Goal: Task Accomplishment & Management: Complete application form

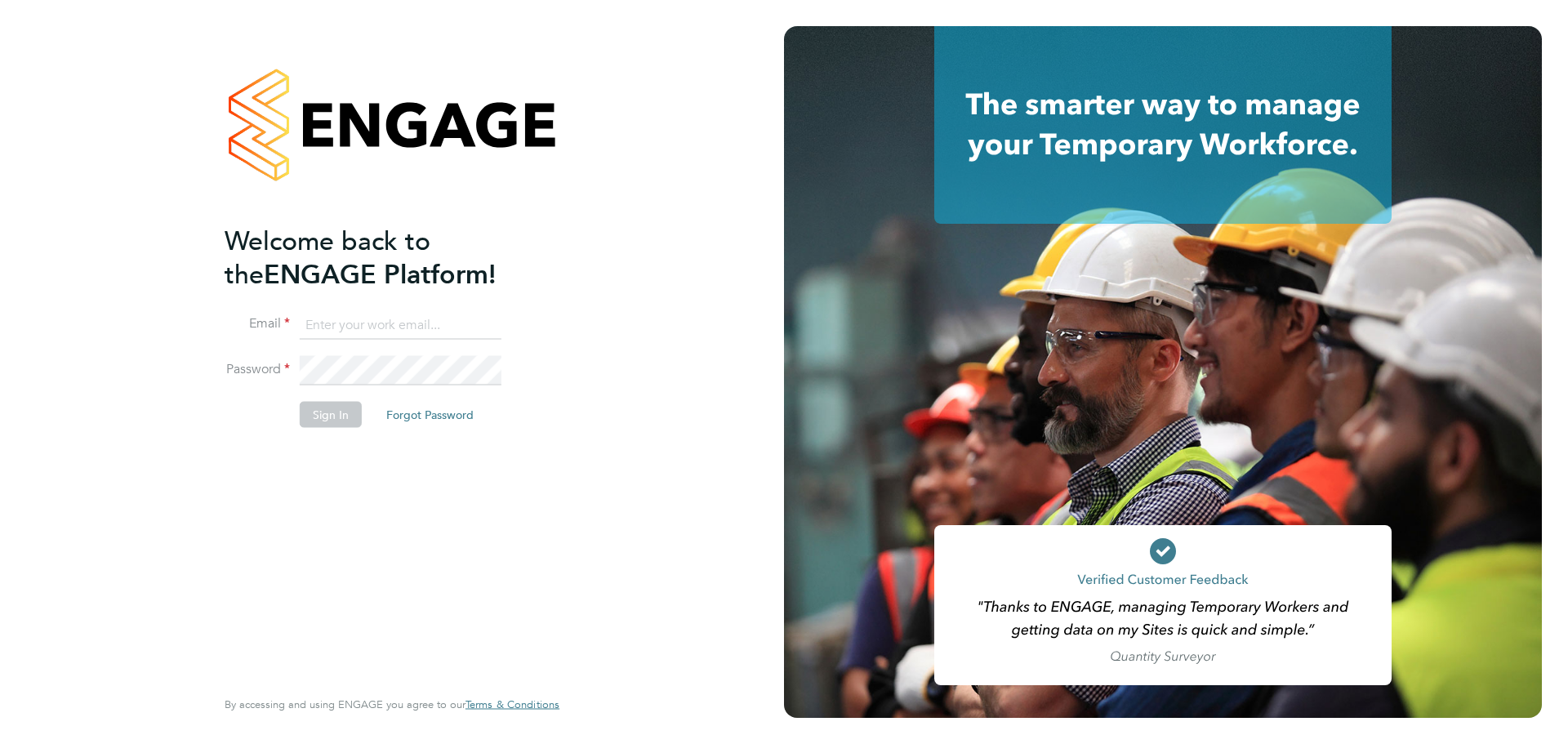
type input "janet.kennaley@wates.co.uk"
click at [337, 163] on button "Sign In" at bounding box center [331, 413] width 62 height 26
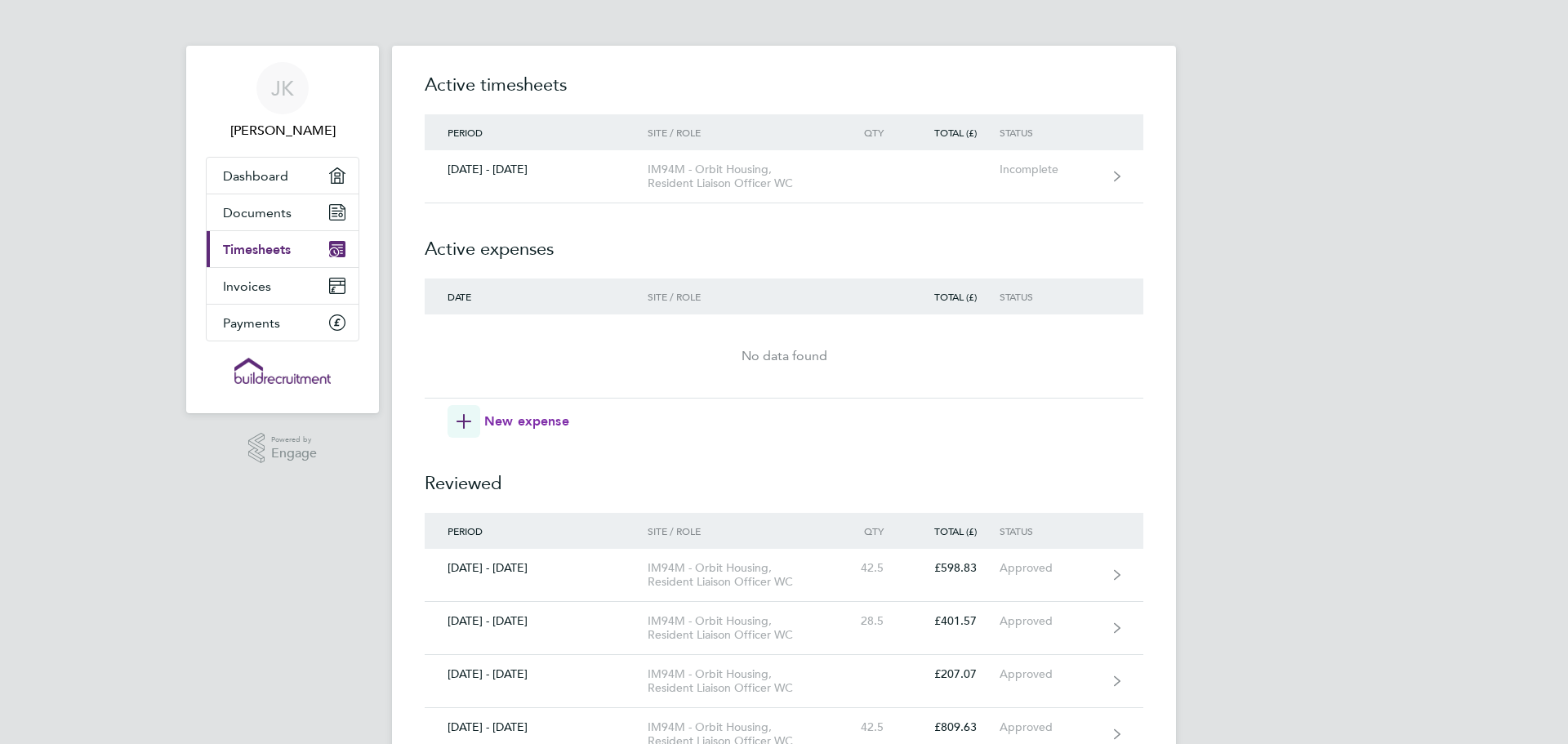
click at [508, 416] on span "New expense" at bounding box center [526, 421] width 85 height 20
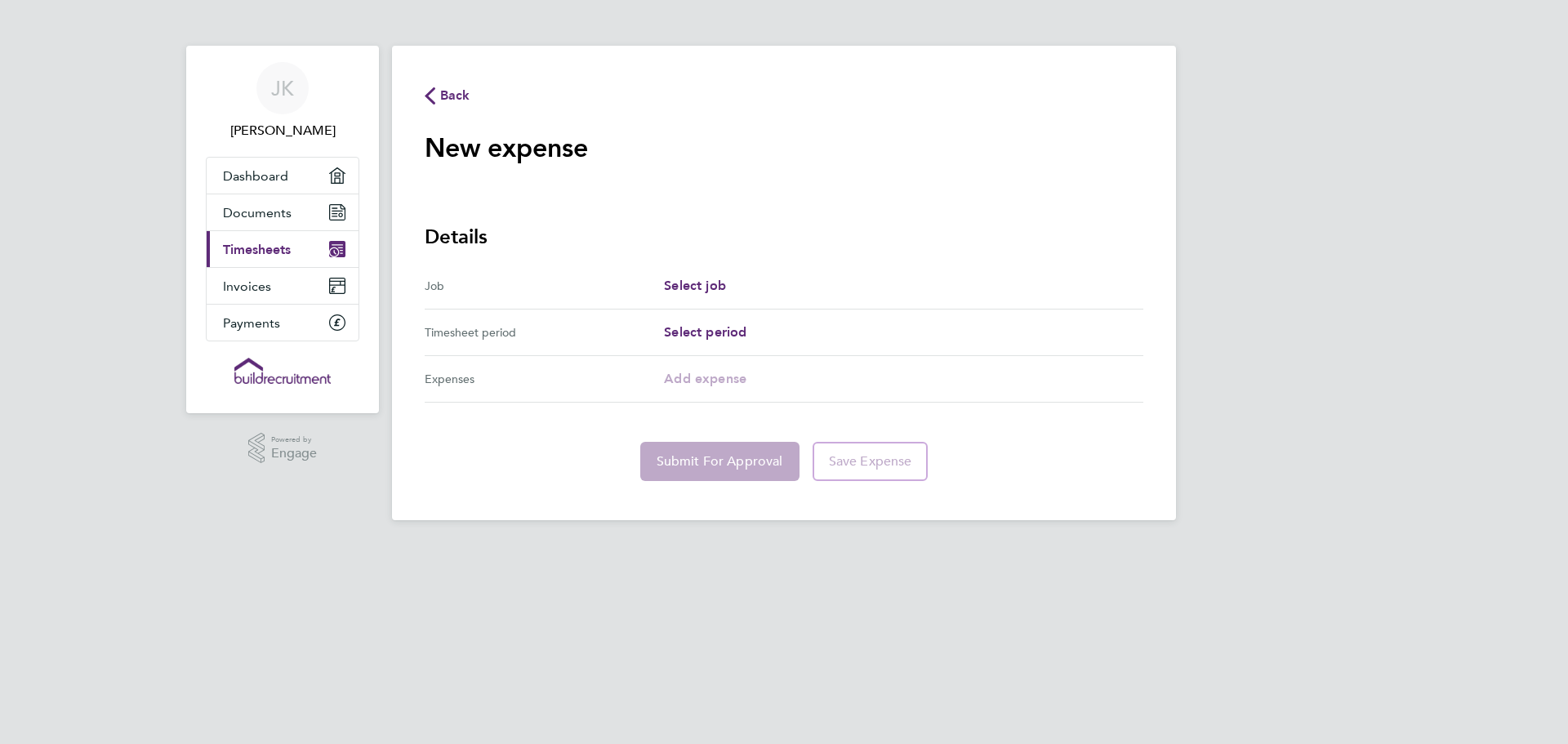
click at [432, 94] on icon "button" at bounding box center [430, 96] width 10 height 17
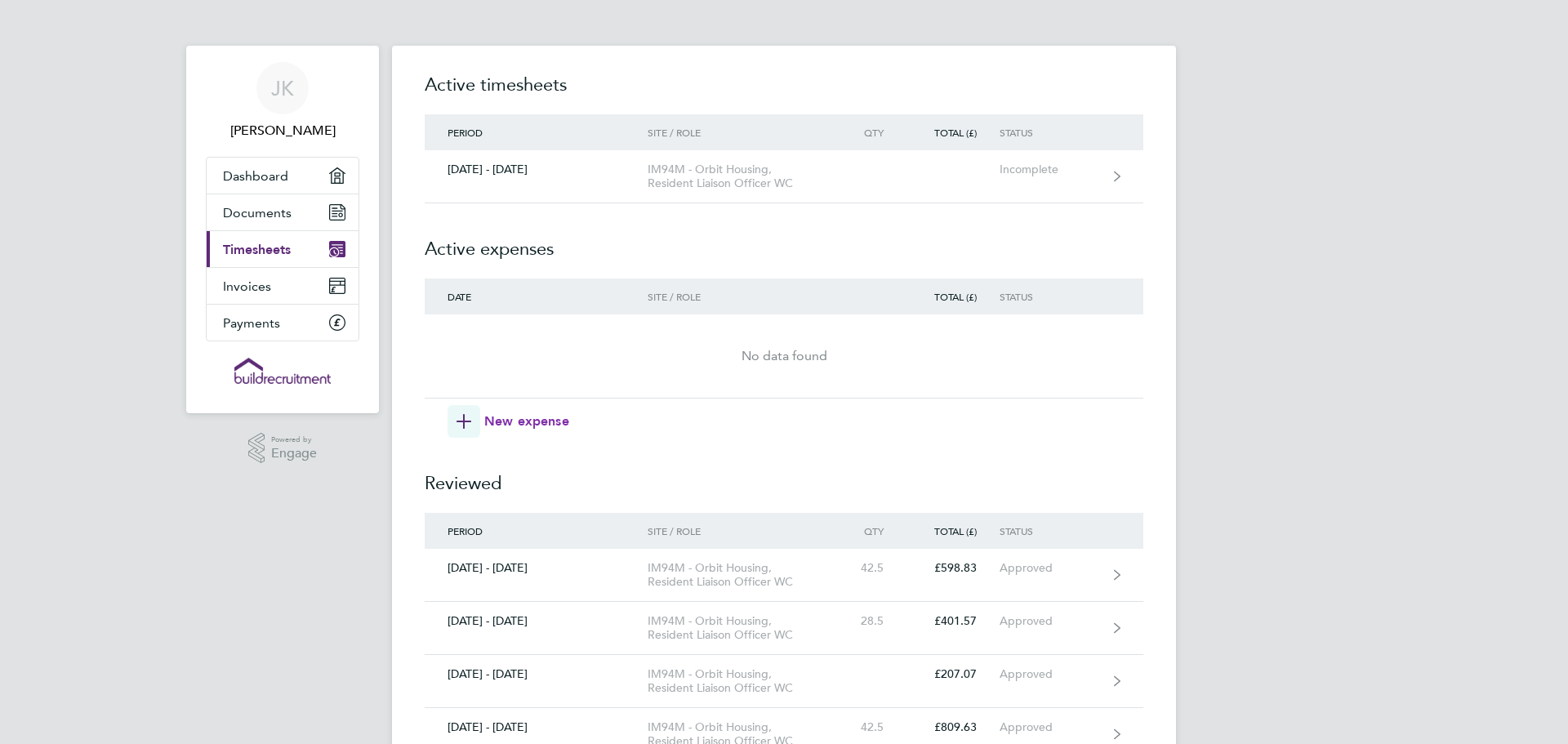
click at [463, 415] on icon "button" at bounding box center [463, 421] width 15 height 15
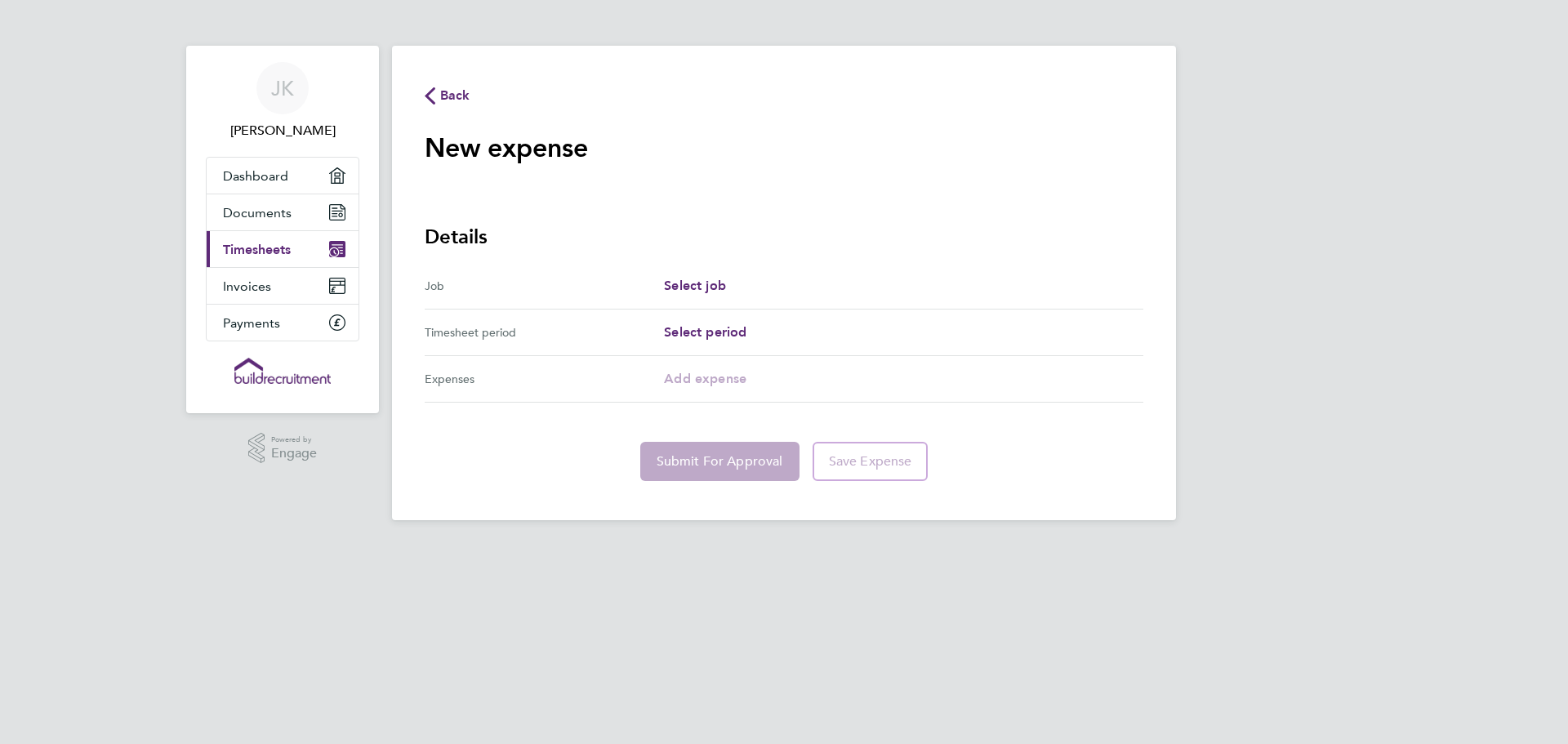
click at [734, 280] on div "Select job" at bounding box center [903, 285] width 479 height 20
drag, startPoint x: 734, startPoint y: 280, endPoint x: 713, endPoint y: 282, distance: 21.1
click at [713, 282] on span "Select job" at bounding box center [695, 285] width 62 height 15
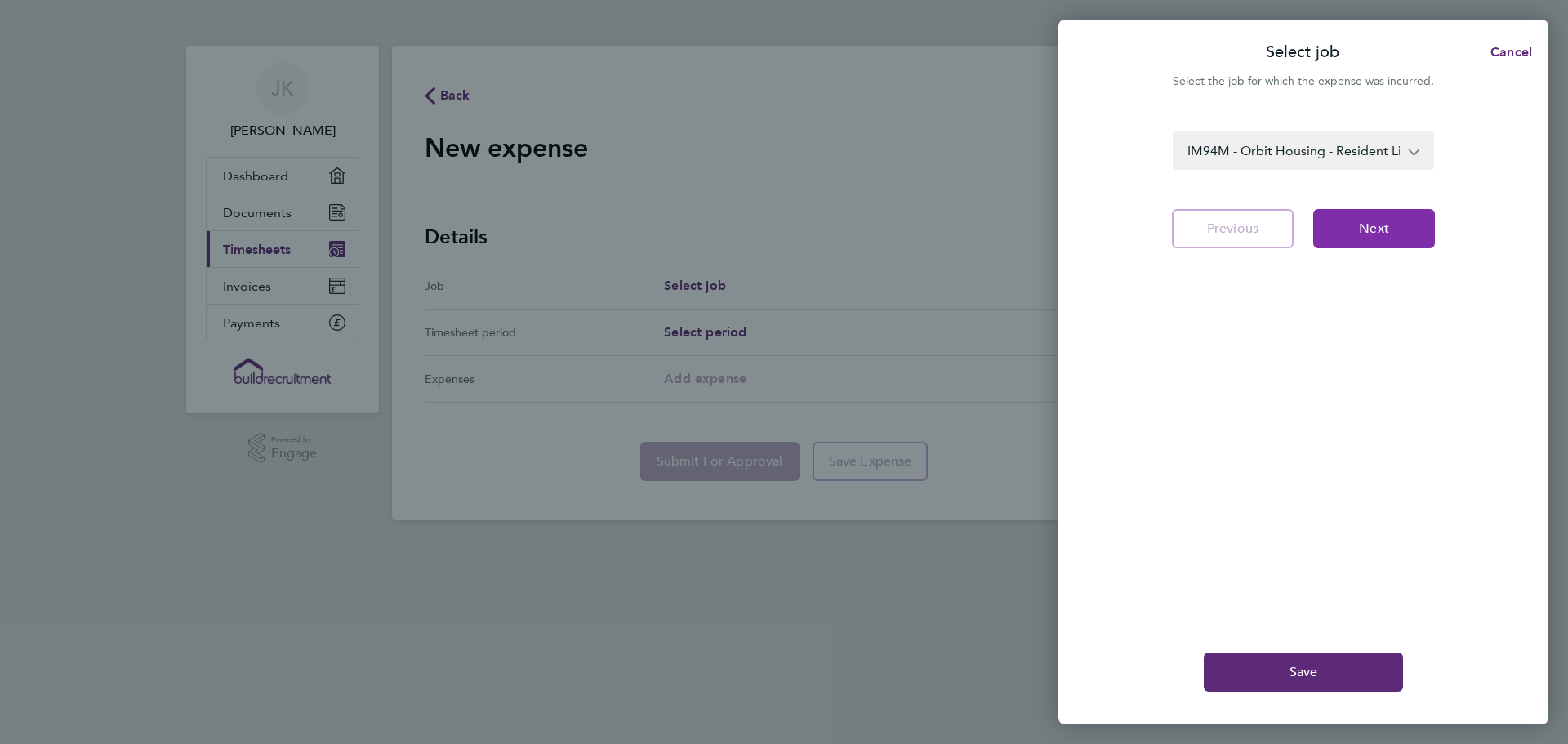
click at [1331, 229] on button "Next" at bounding box center [1374, 229] width 121 height 39
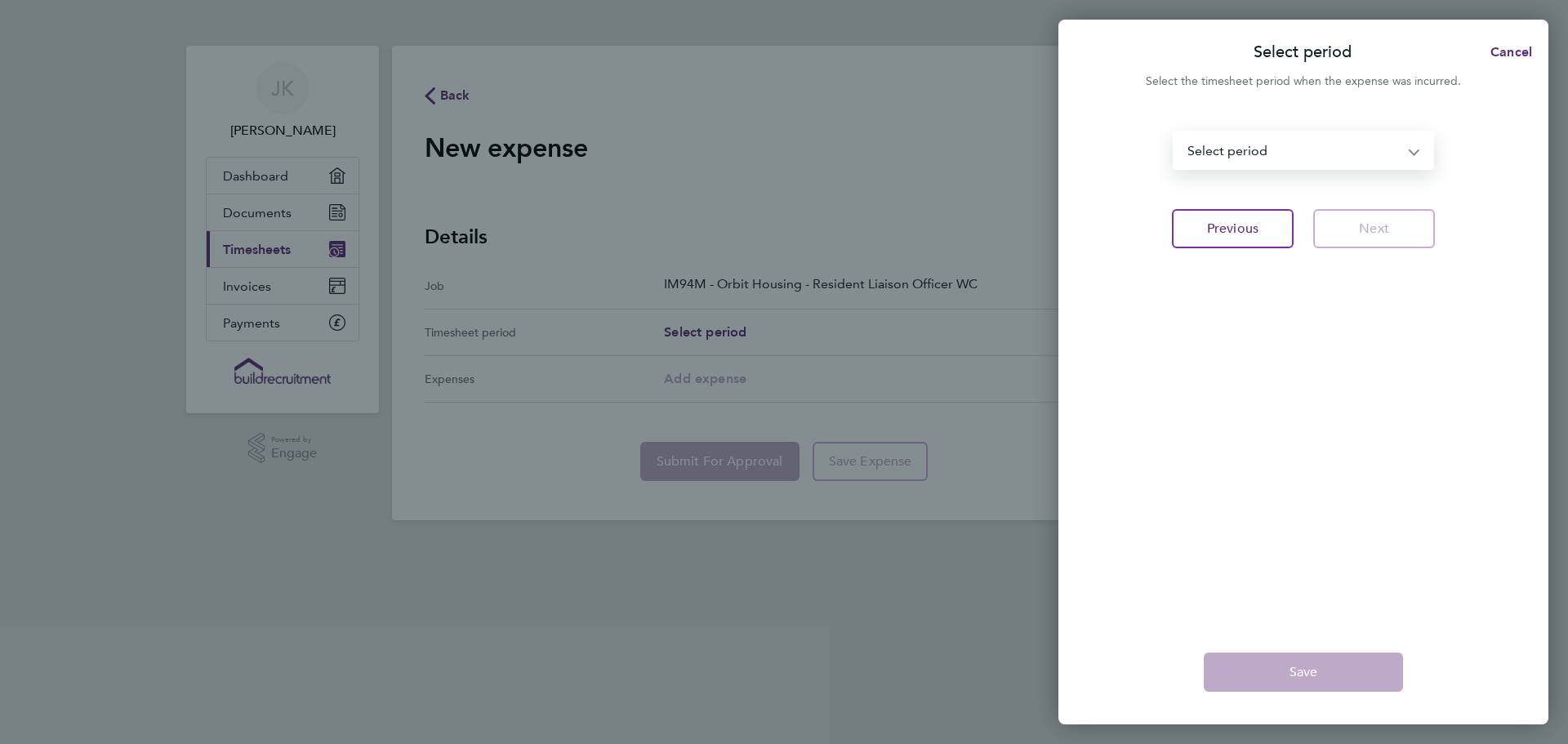
click at [1405, 147] on select "[DATE] - [DATE] [DATE] - [DATE] [DATE] - [DATE] [DATE] - [DATE] [DATE] - [DATE]…" at bounding box center [1294, 150] width 238 height 36
select select "0: Object"
click at [1175, 132] on select "[DATE] - [DATE] [DATE] - [DATE] [DATE] - [DATE] [DATE] - [DATE] [DATE] - [DATE]…" at bounding box center [1294, 150] width 238 height 36
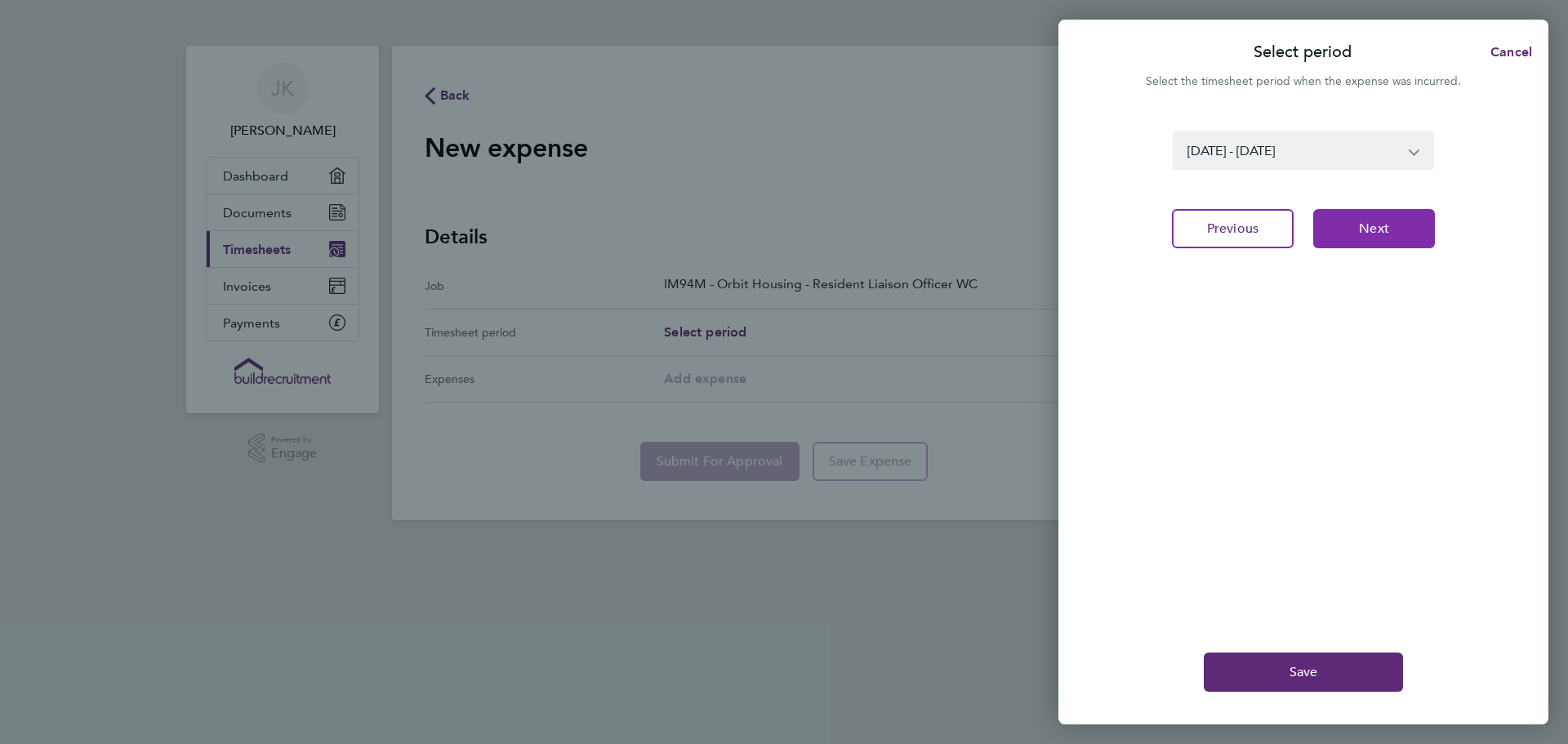
click at [1337, 227] on button "Next" at bounding box center [1374, 229] width 121 height 39
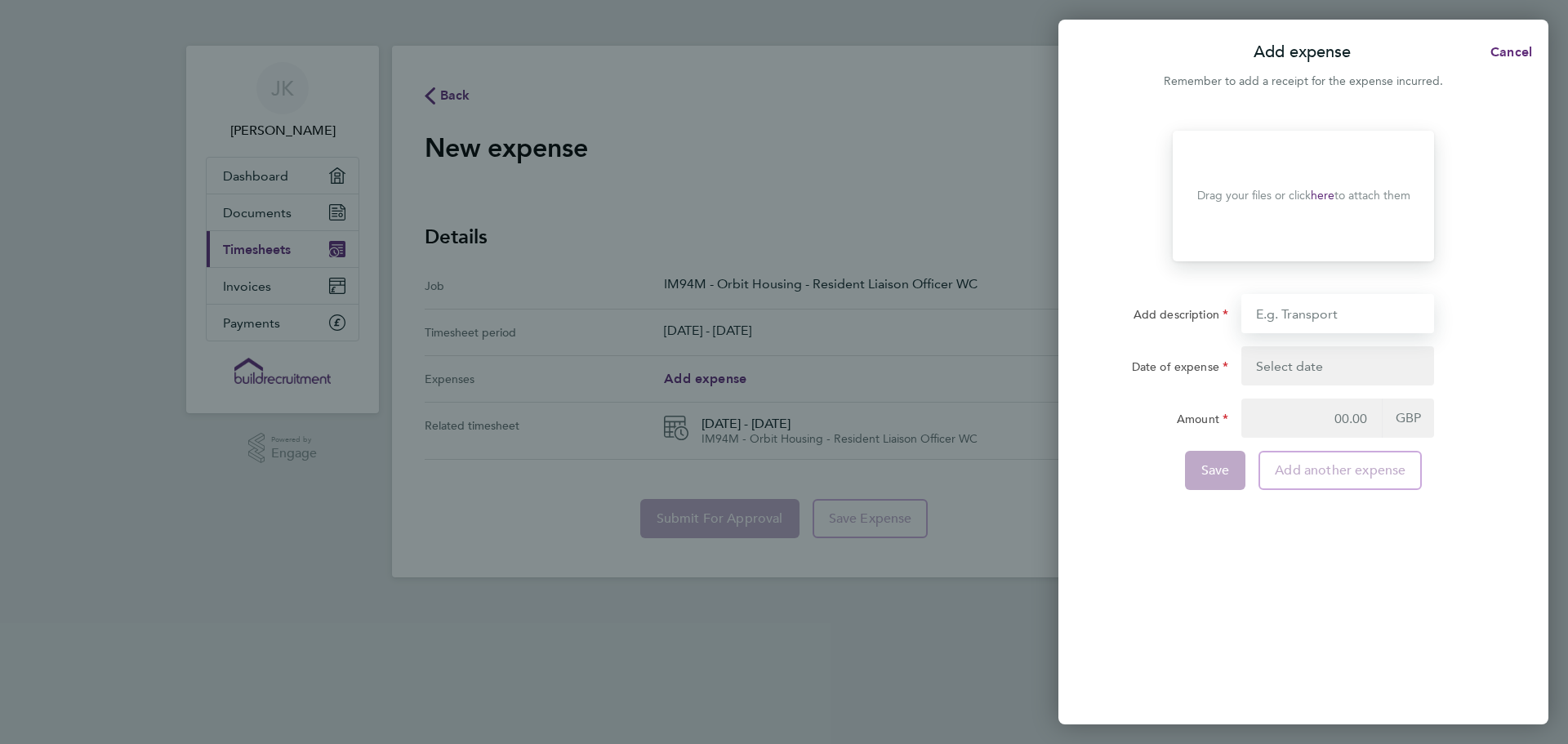
click at [1333, 313] on input "Add description" at bounding box center [1338, 313] width 193 height 39
type input "car millage from [DATE] to [DATE]"
click at [1270, 354] on button "button" at bounding box center [1338, 366] width 193 height 39
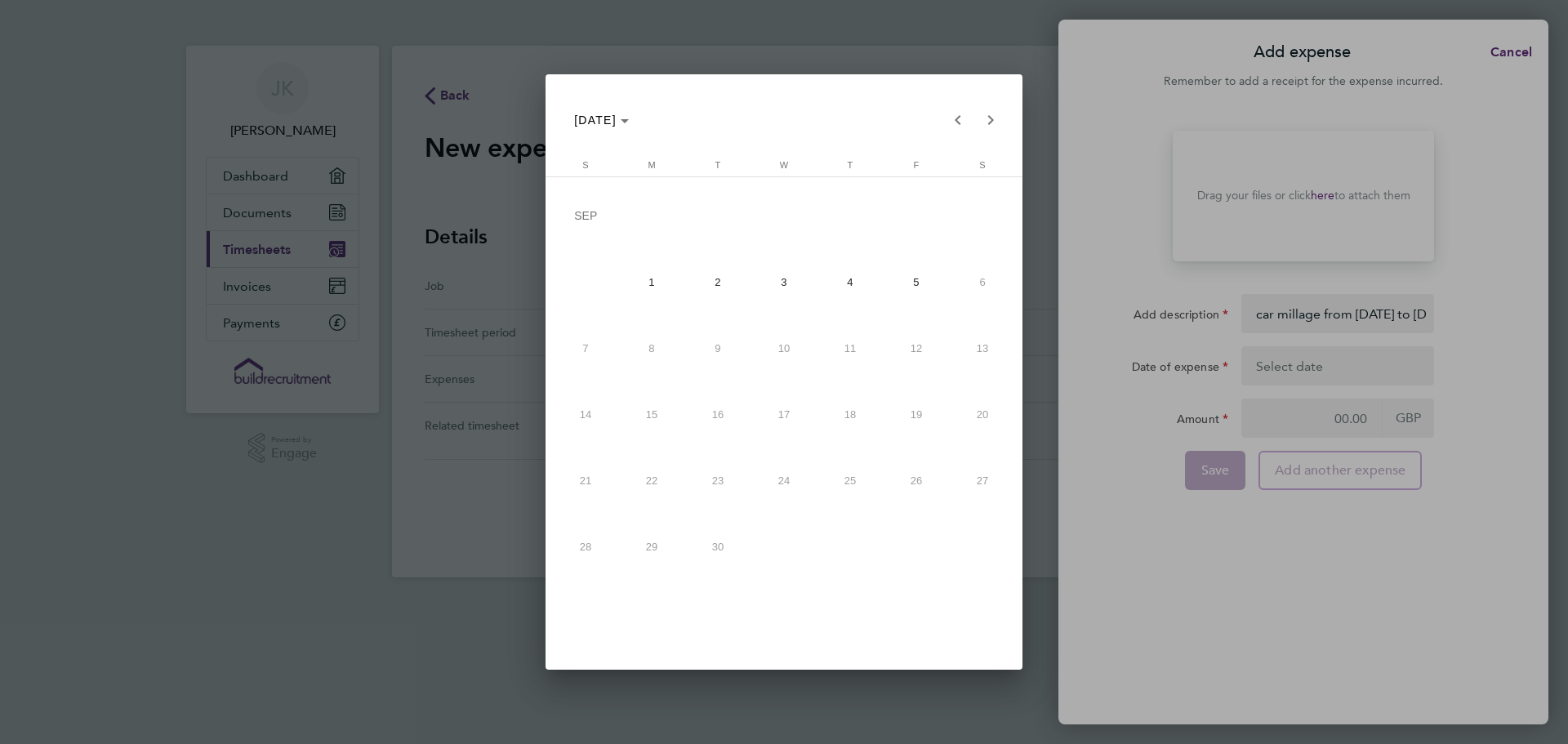
click at [650, 275] on span "1" at bounding box center [652, 282] width 60 height 60
type input "[DATE]"
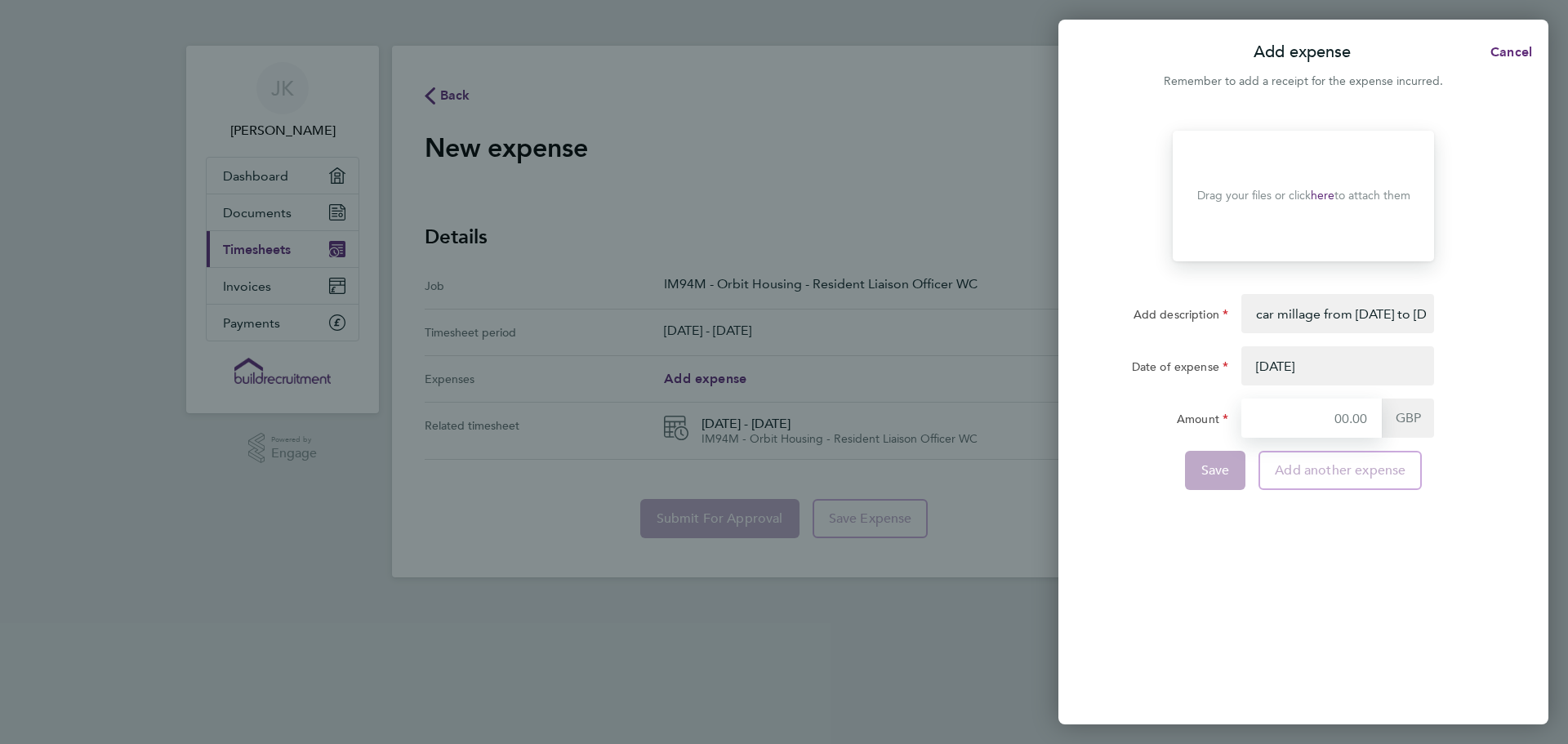
click at [1365, 418] on input "Amount" at bounding box center [1312, 418] width 140 height 39
click at [1321, 200] on link "here" at bounding box center [1323, 196] width 24 height 14
click at [1321, 193] on link "here" at bounding box center [1323, 196] width 24 height 14
click at [1512, 55] on span "Cancel" at bounding box center [1509, 52] width 46 height 15
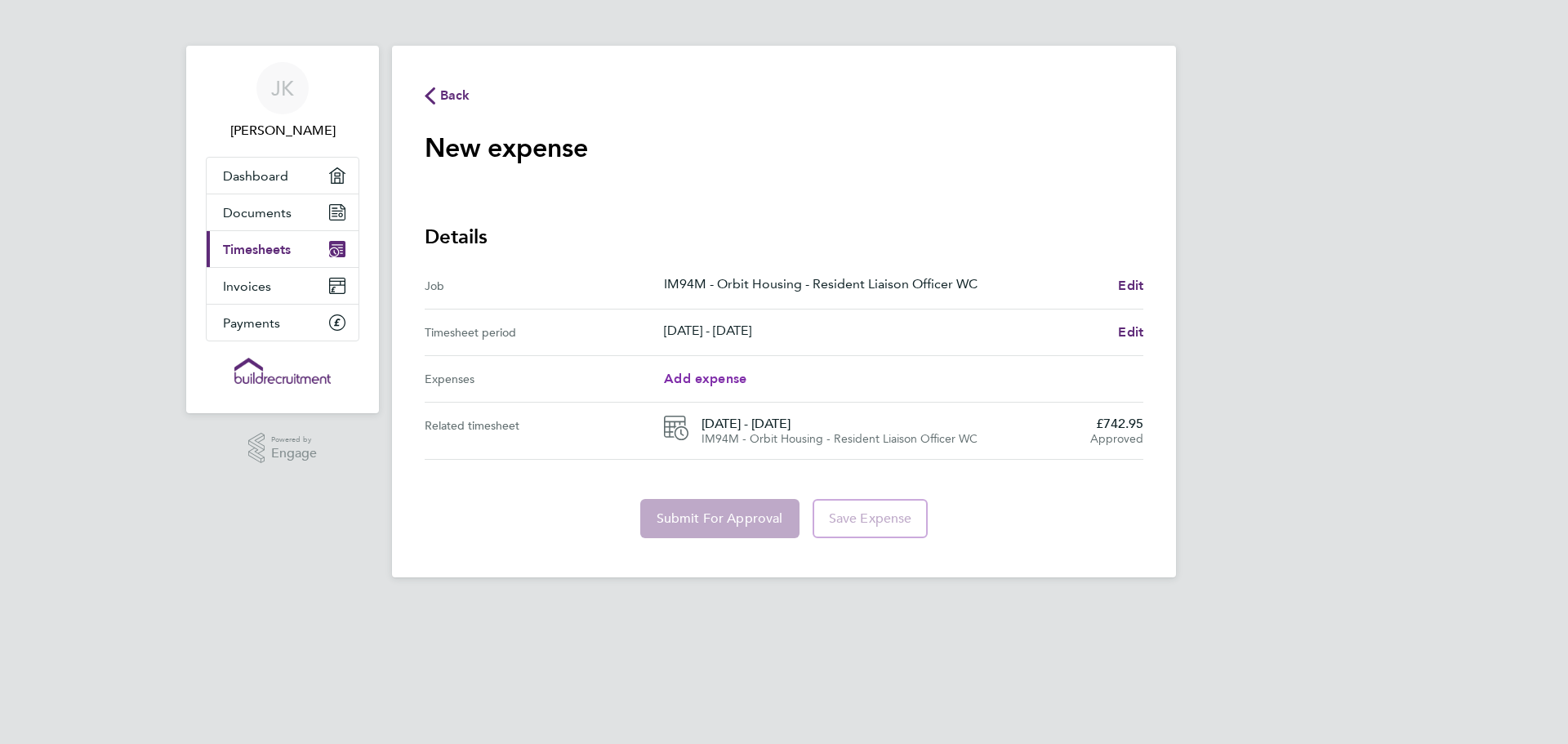
click at [705, 377] on span "Add expense" at bounding box center [705, 378] width 83 height 15
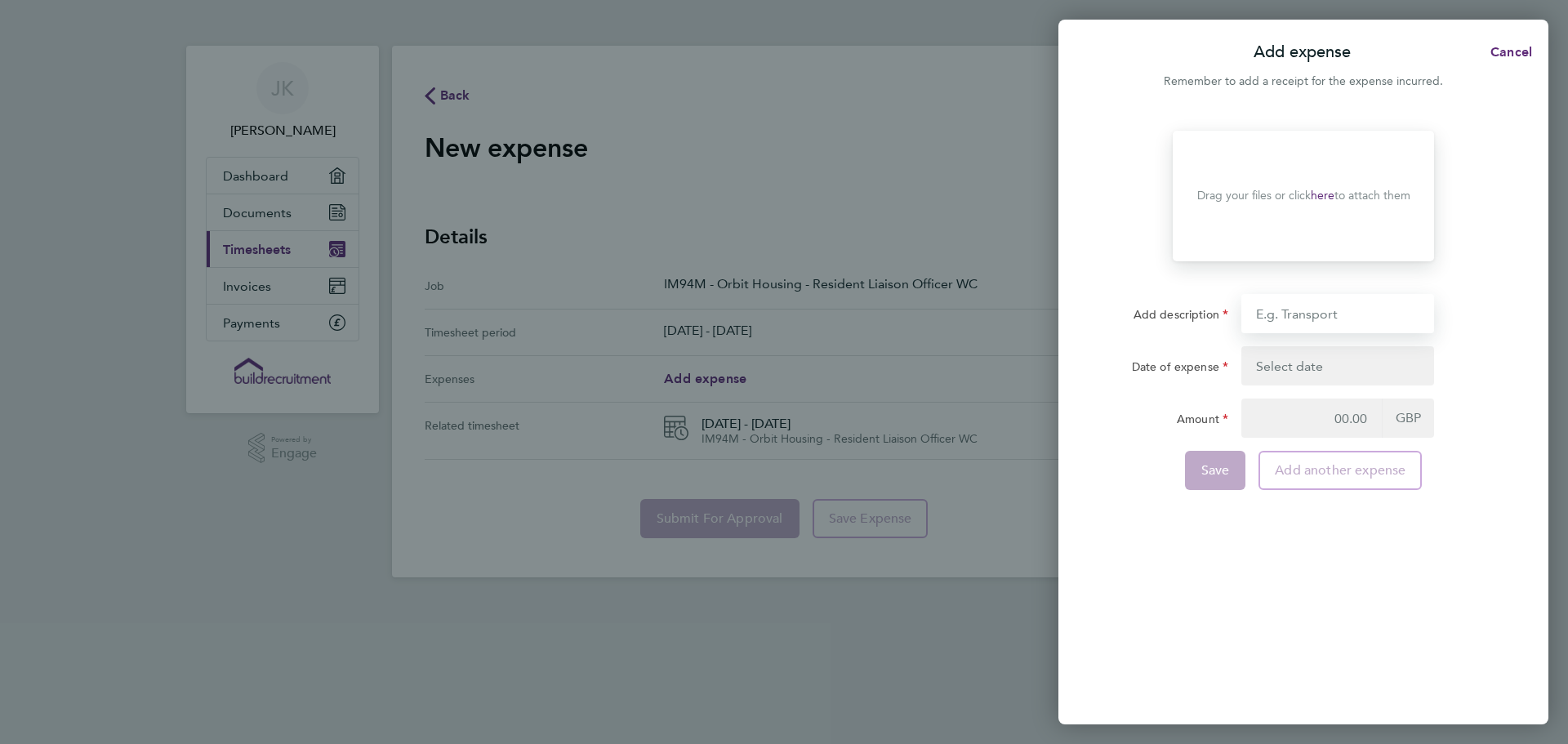
click at [1351, 313] on input "Add description" at bounding box center [1338, 313] width 193 height 39
type input "car millage from [DATE] to [DATE]"
click at [1292, 369] on button "button" at bounding box center [1338, 366] width 193 height 39
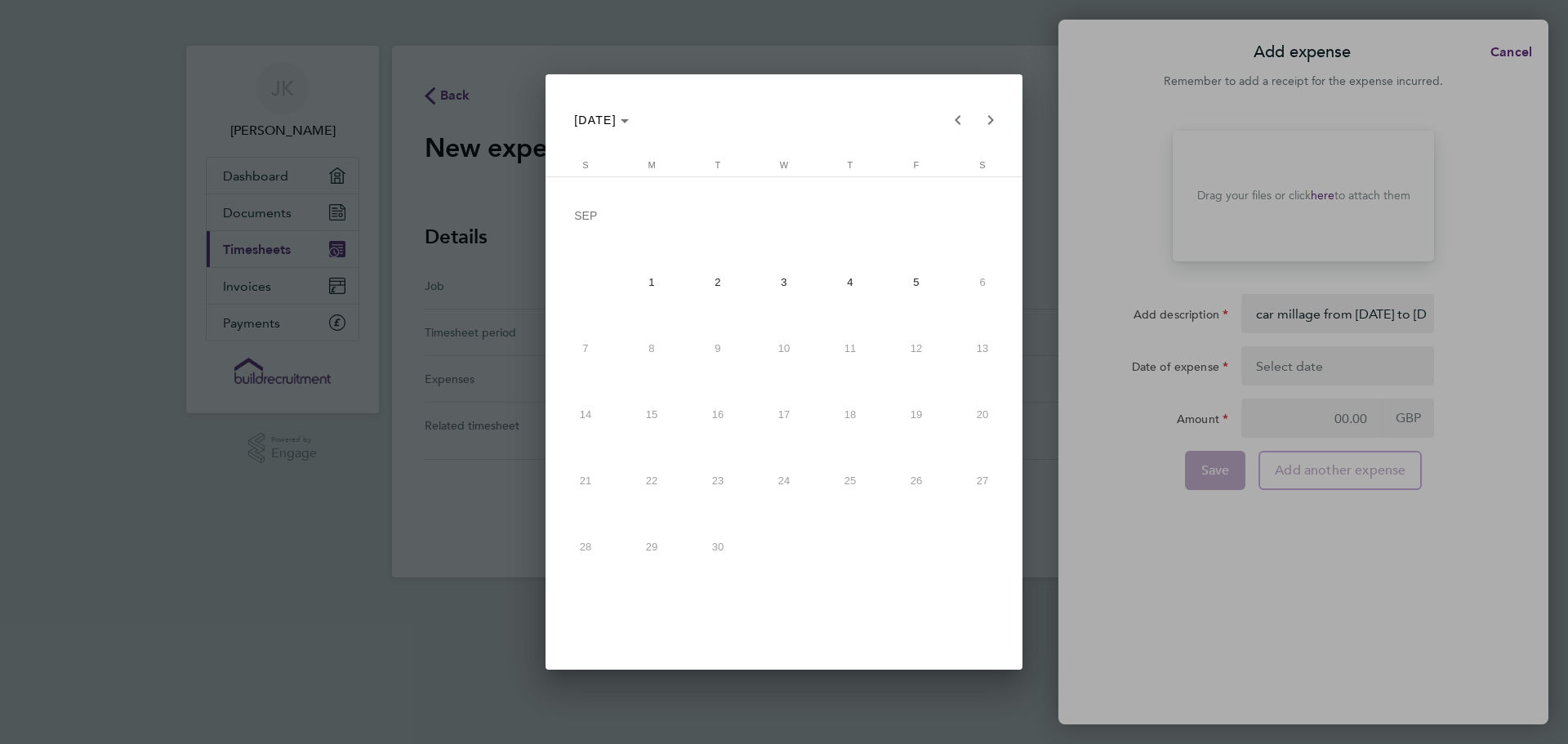
click at [655, 284] on span "1" at bounding box center [652, 282] width 60 height 60
type input "[DATE]"
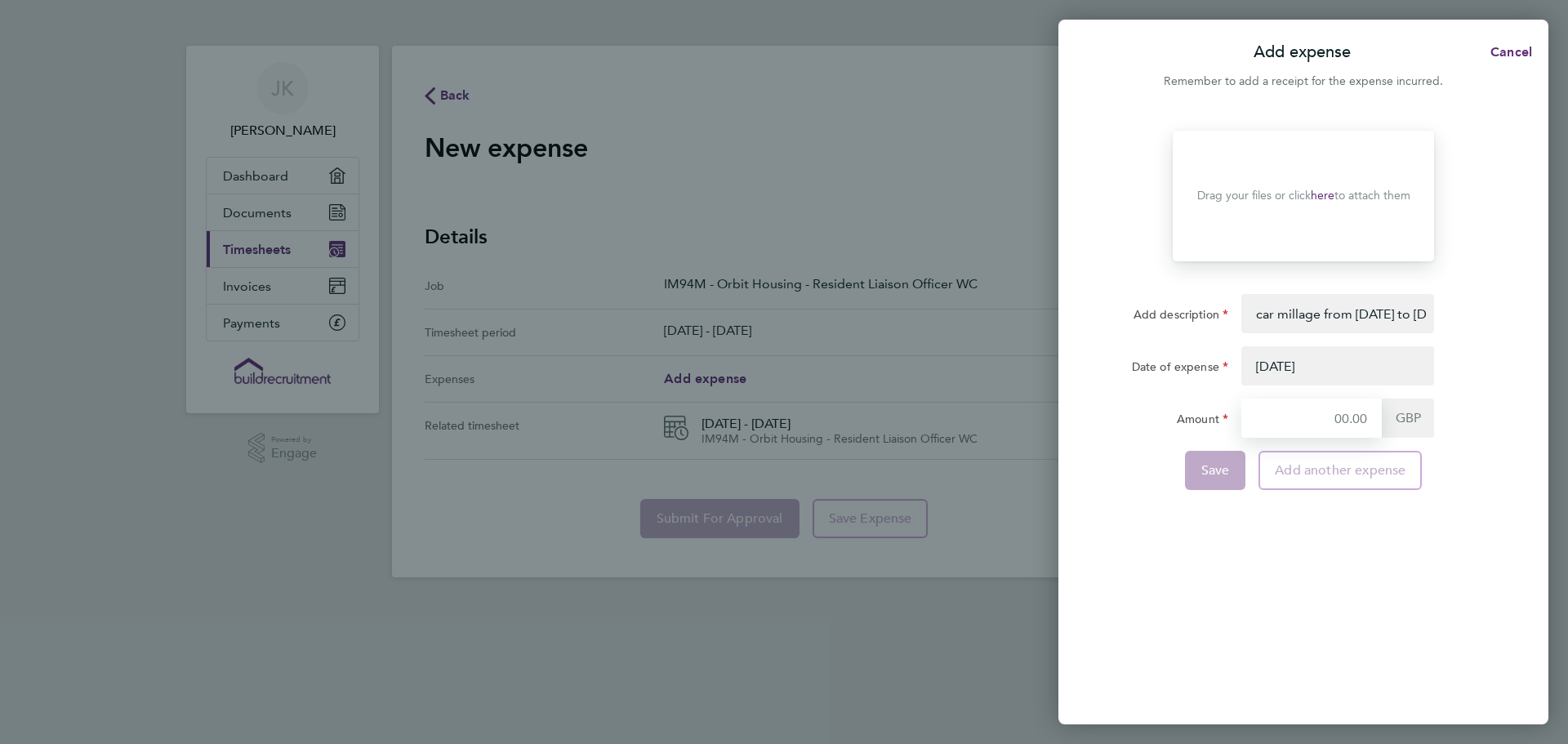
click at [1342, 426] on input "Amount" at bounding box center [1312, 418] width 140 height 39
click at [1341, 419] on input "Amount" at bounding box center [1312, 418] width 140 height 39
type input "135.00"
click at [1320, 191] on link "here" at bounding box center [1323, 196] width 24 height 14
click at [1331, 195] on link "here" at bounding box center [1323, 196] width 24 height 14
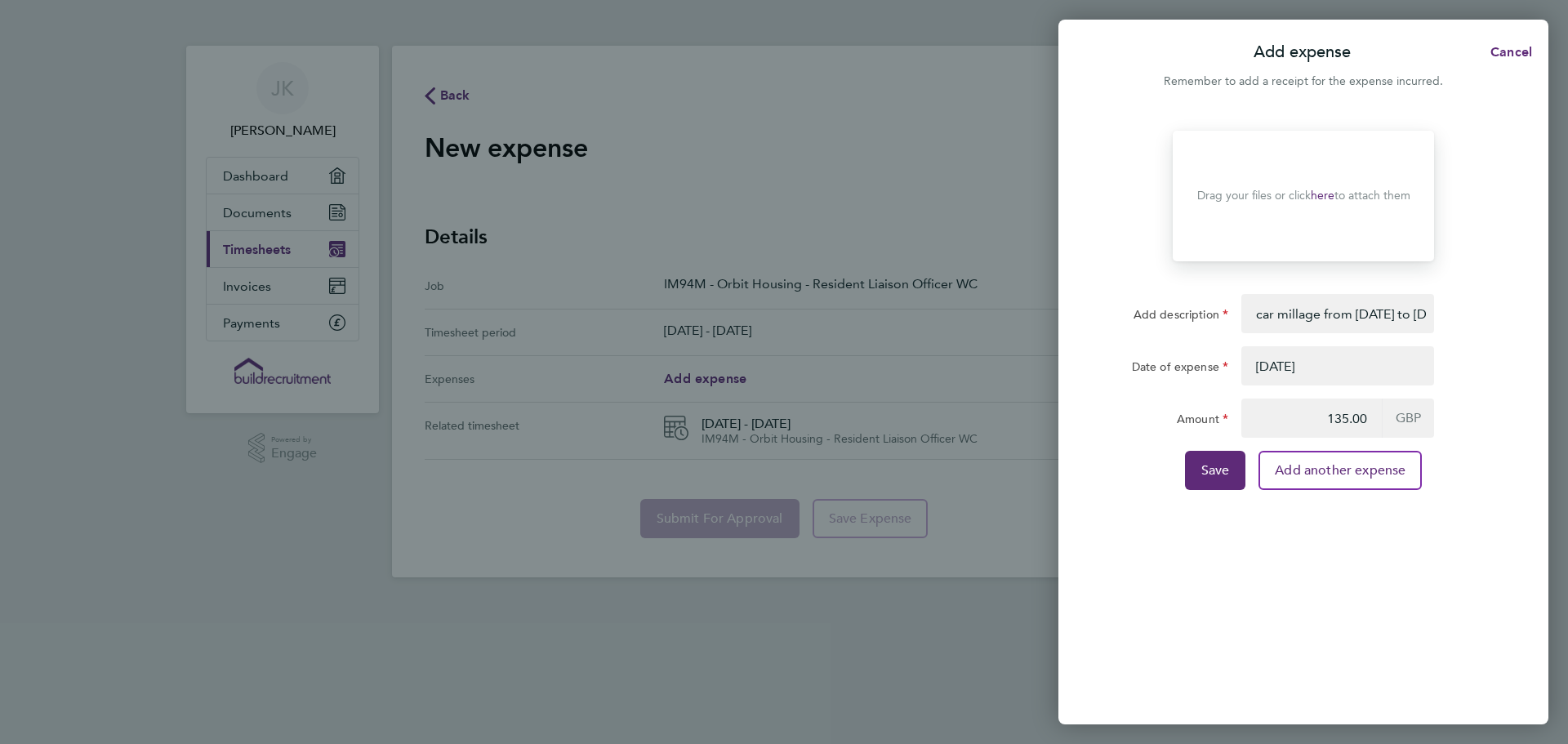
click at [1329, 195] on link "here" at bounding box center [1323, 196] width 24 height 14
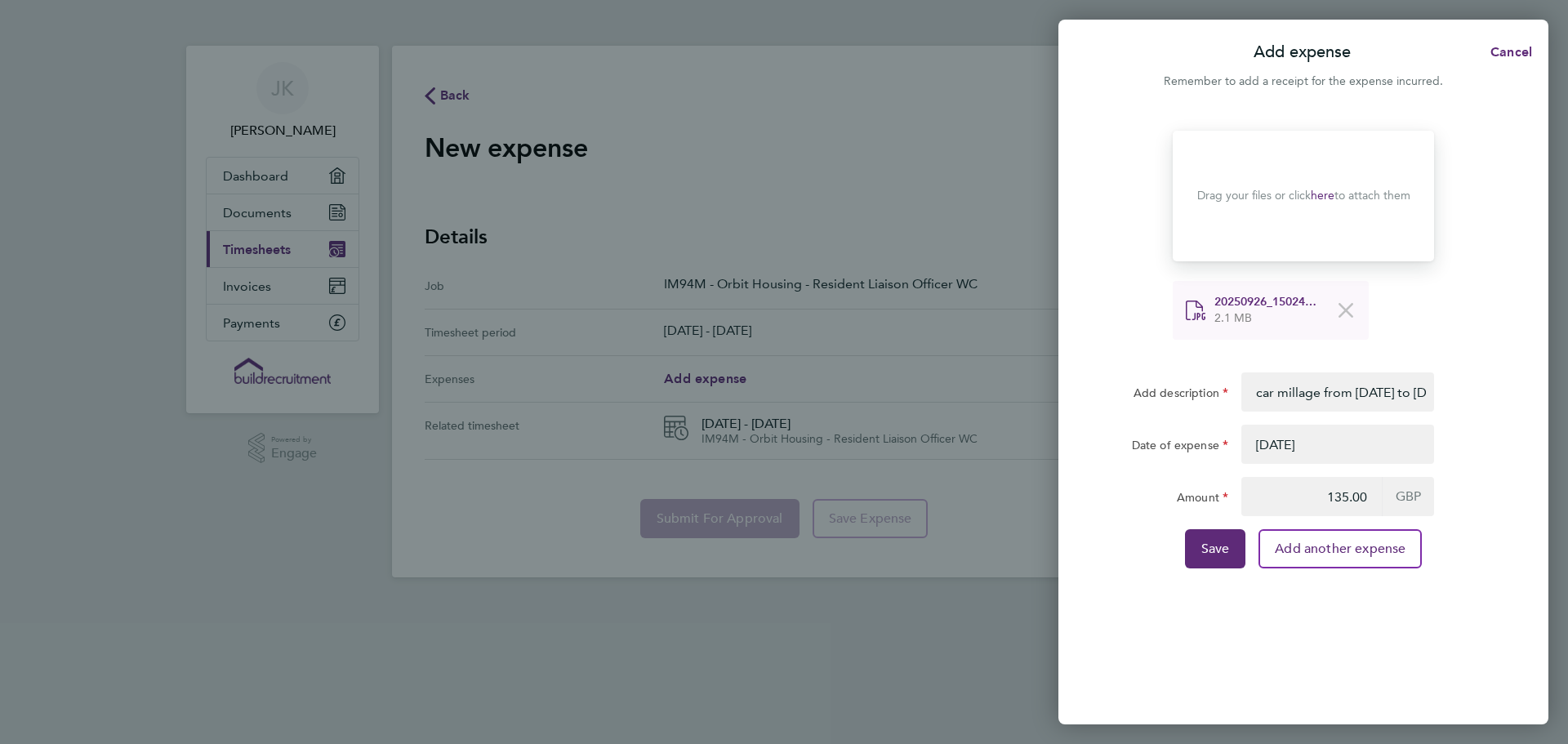
click at [1319, 194] on link "here" at bounding box center [1323, 196] width 24 height 14
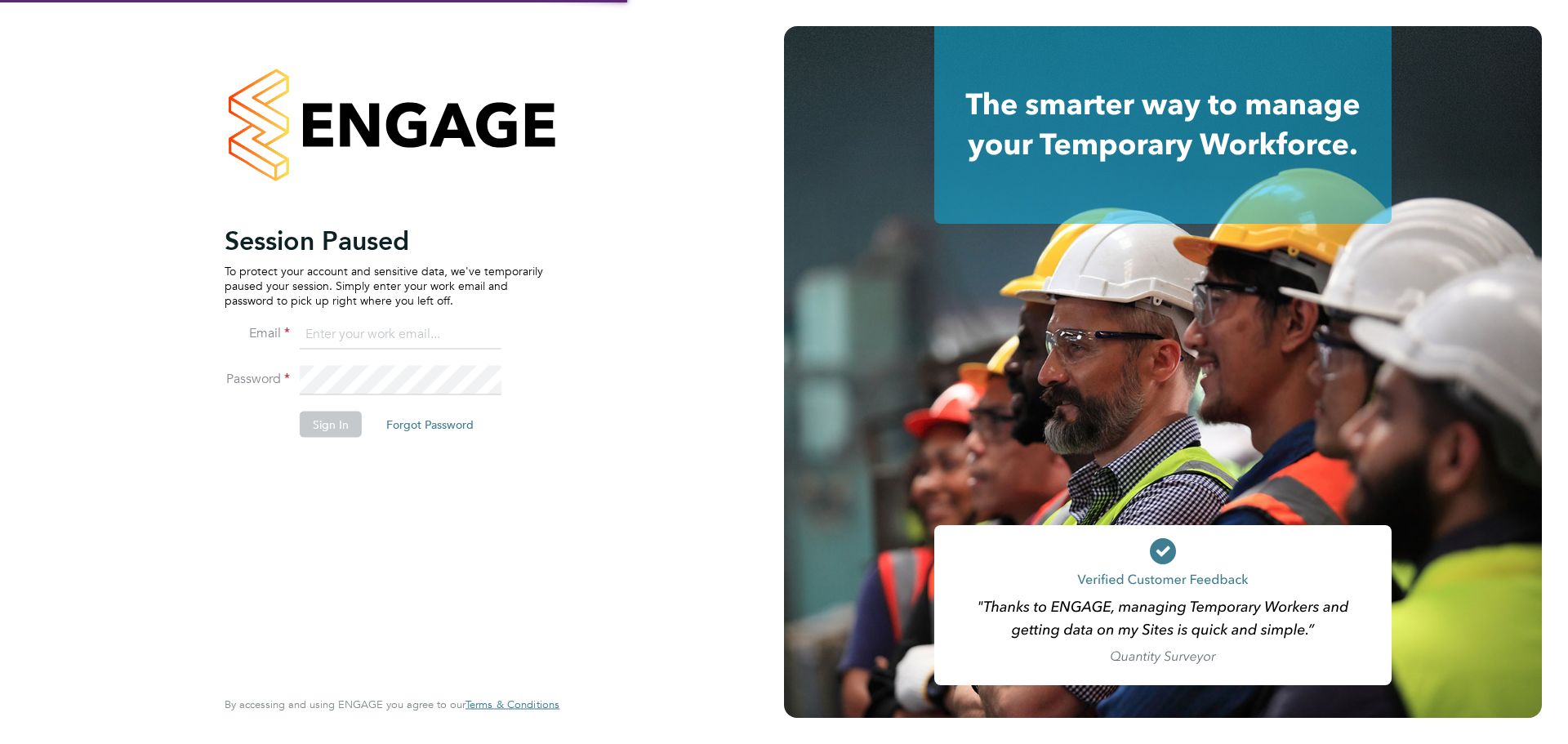
type input "janet.kennaley@wates.co.uk"
click at [335, 424] on button "Sign In" at bounding box center [331, 424] width 62 height 26
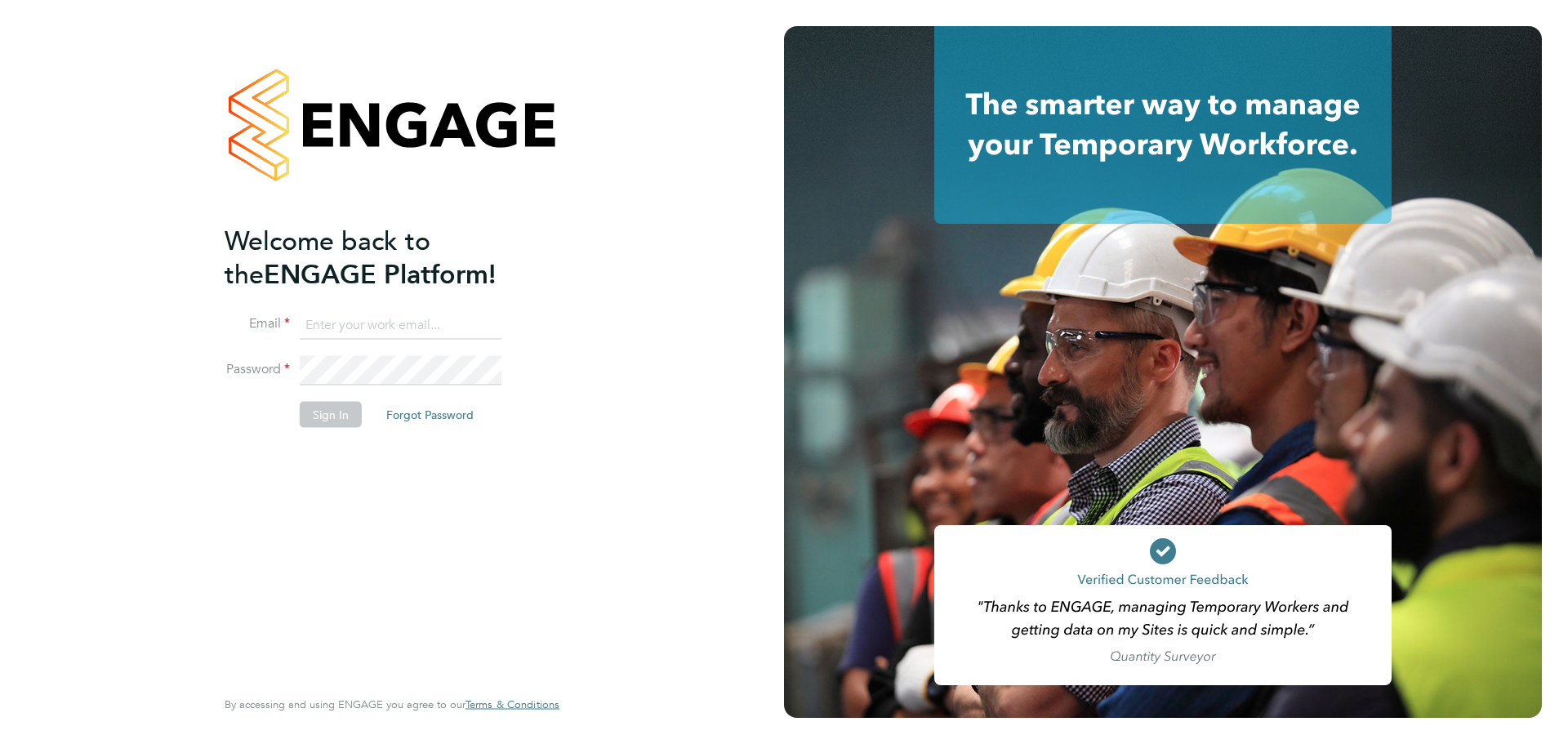
type input "janet.kennaley@wates.co.uk"
click at [337, 163] on button "Sign In" at bounding box center [331, 413] width 62 height 26
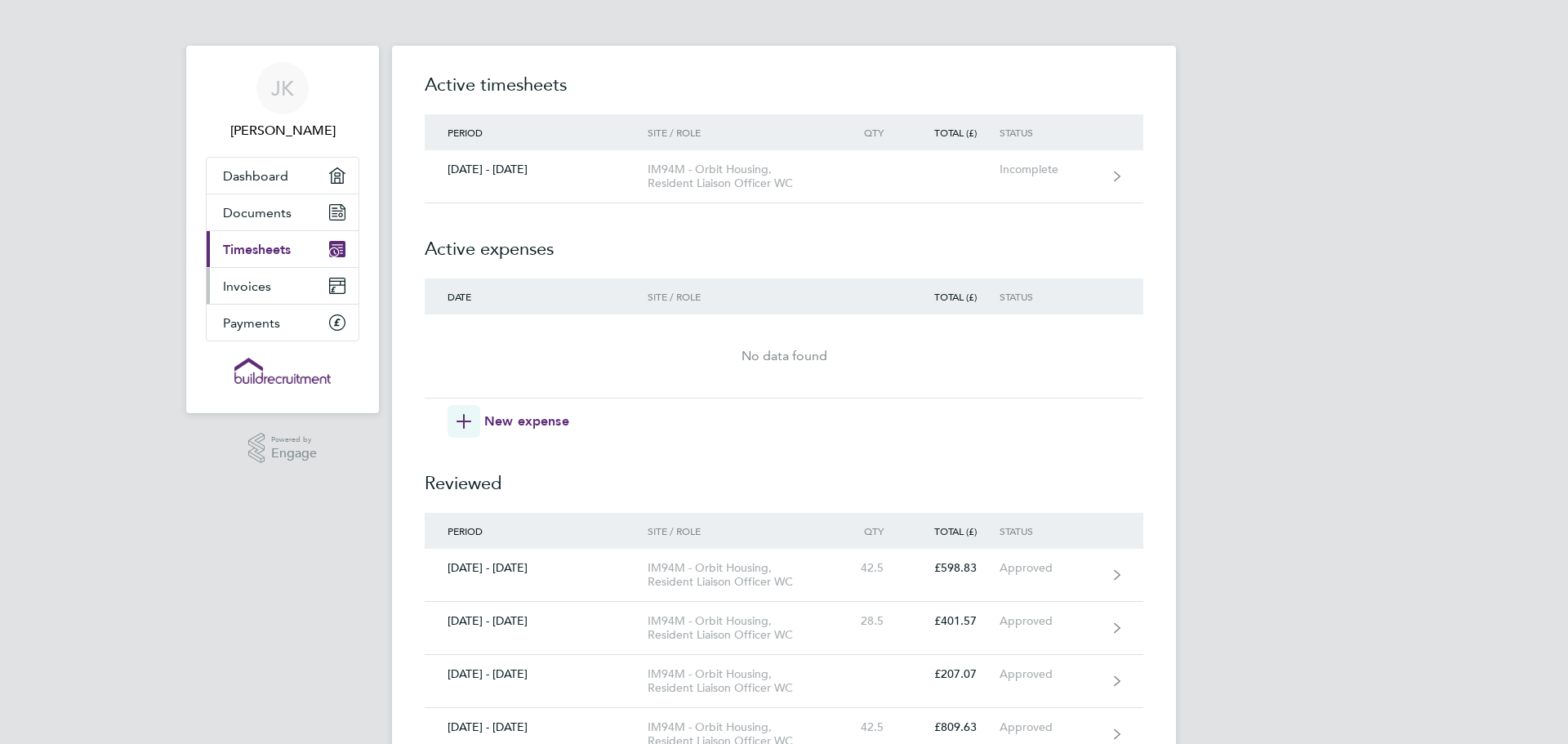
click at [305, 278] on link "Invoices" at bounding box center [283, 286] width 152 height 36
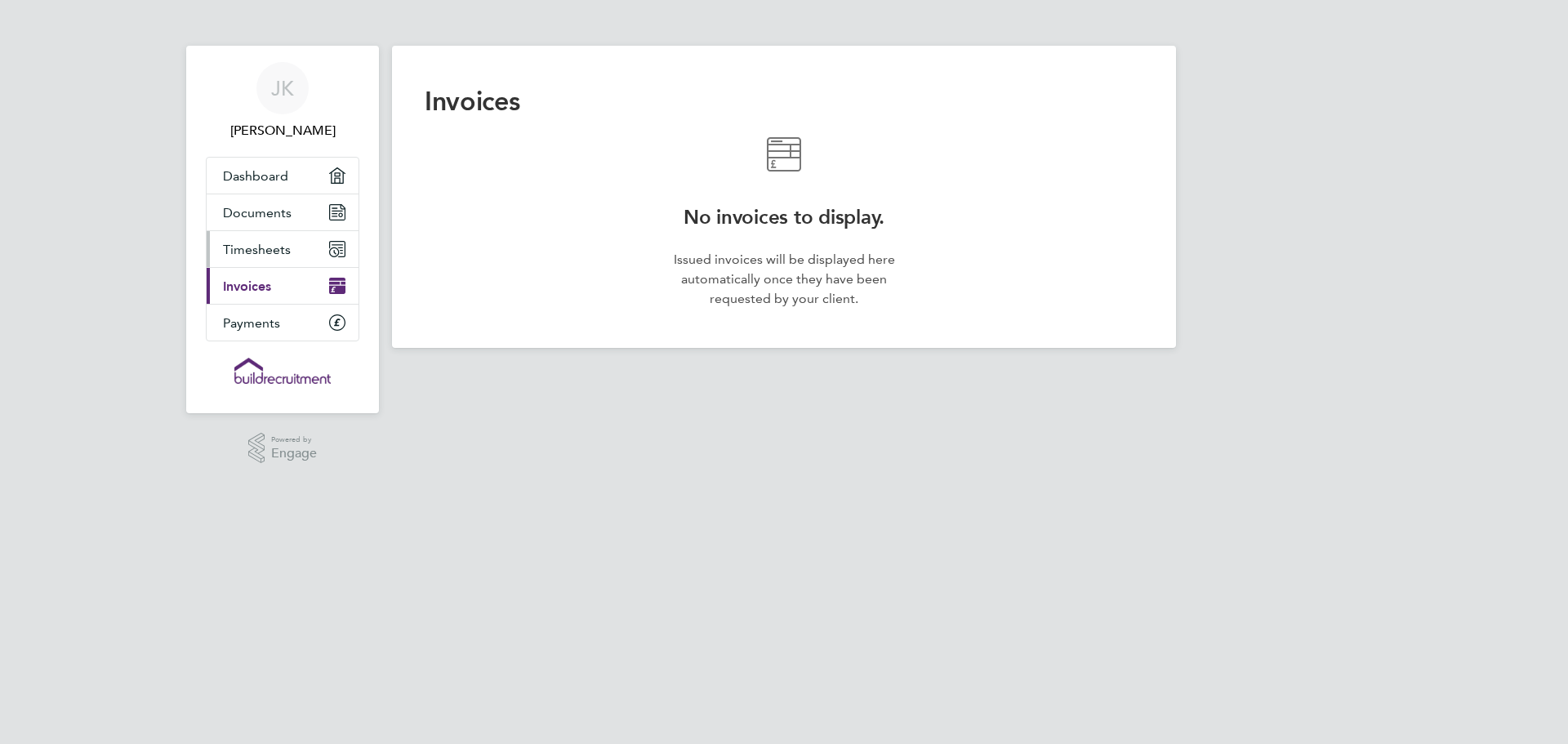
click at [310, 243] on link "Timesheets" at bounding box center [283, 249] width 152 height 36
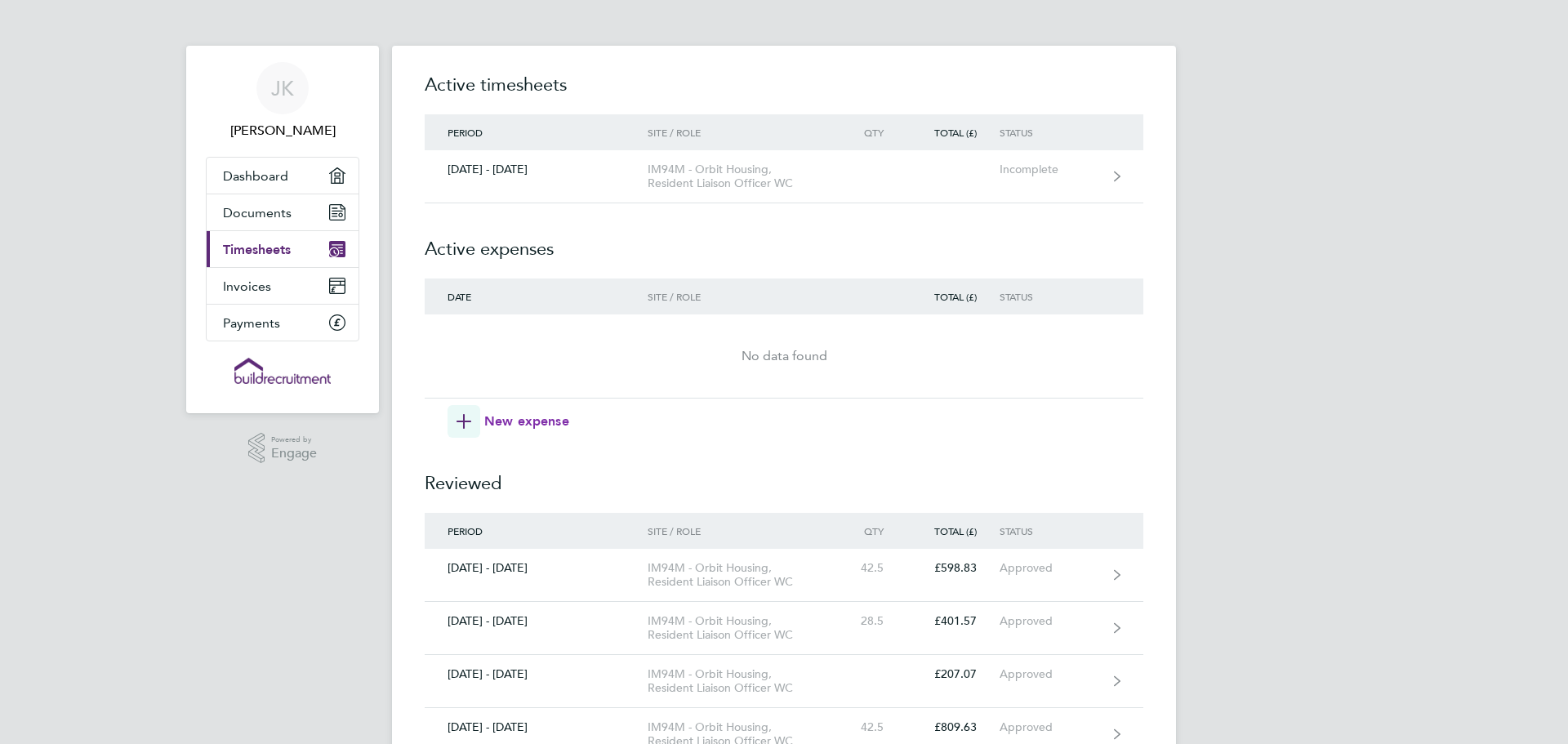
click at [465, 417] on icon "button" at bounding box center [463, 421] width 15 height 15
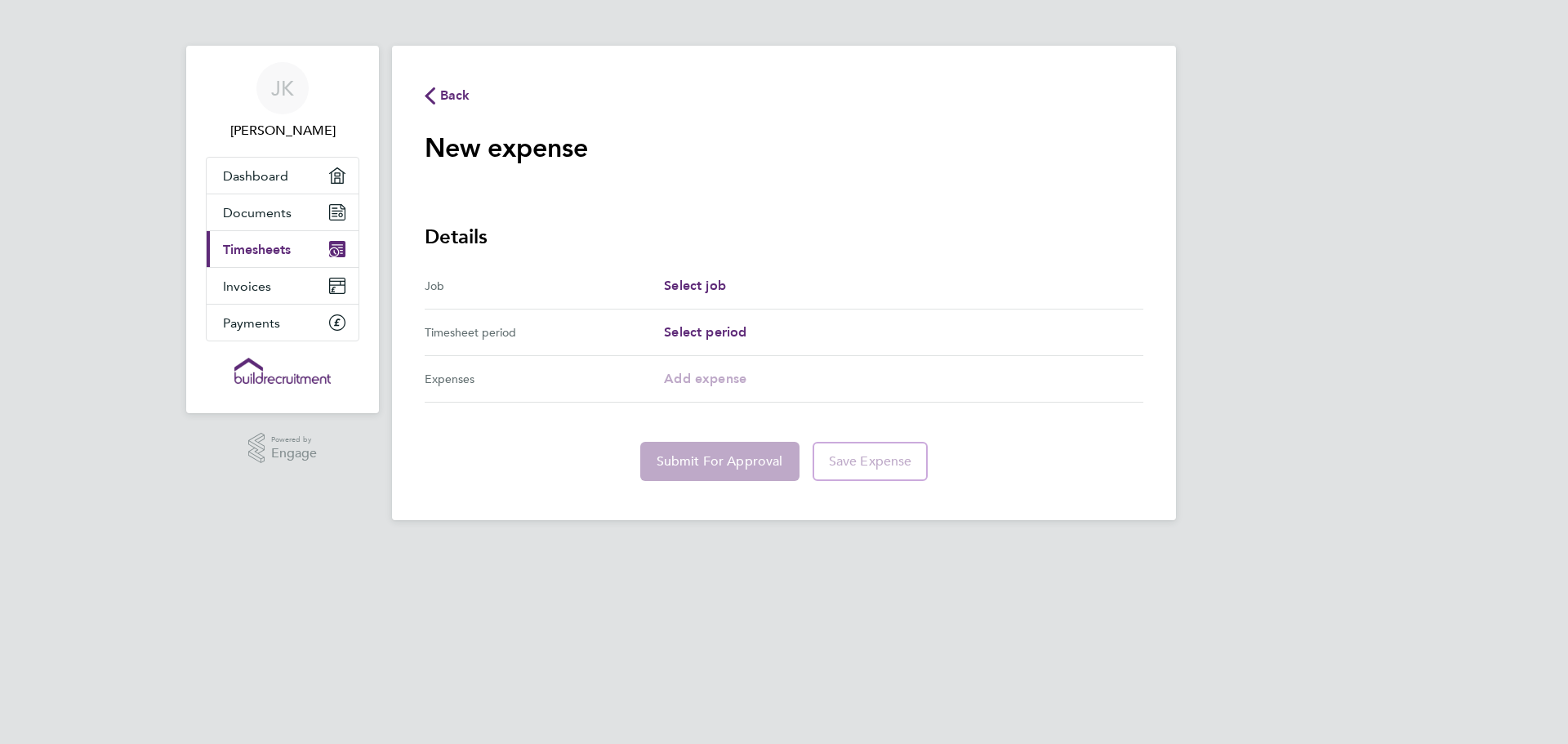
click at [896, 286] on div "Select job" at bounding box center [903, 285] width 479 height 20
click at [455, 91] on span "Back" at bounding box center [455, 95] width 30 height 20
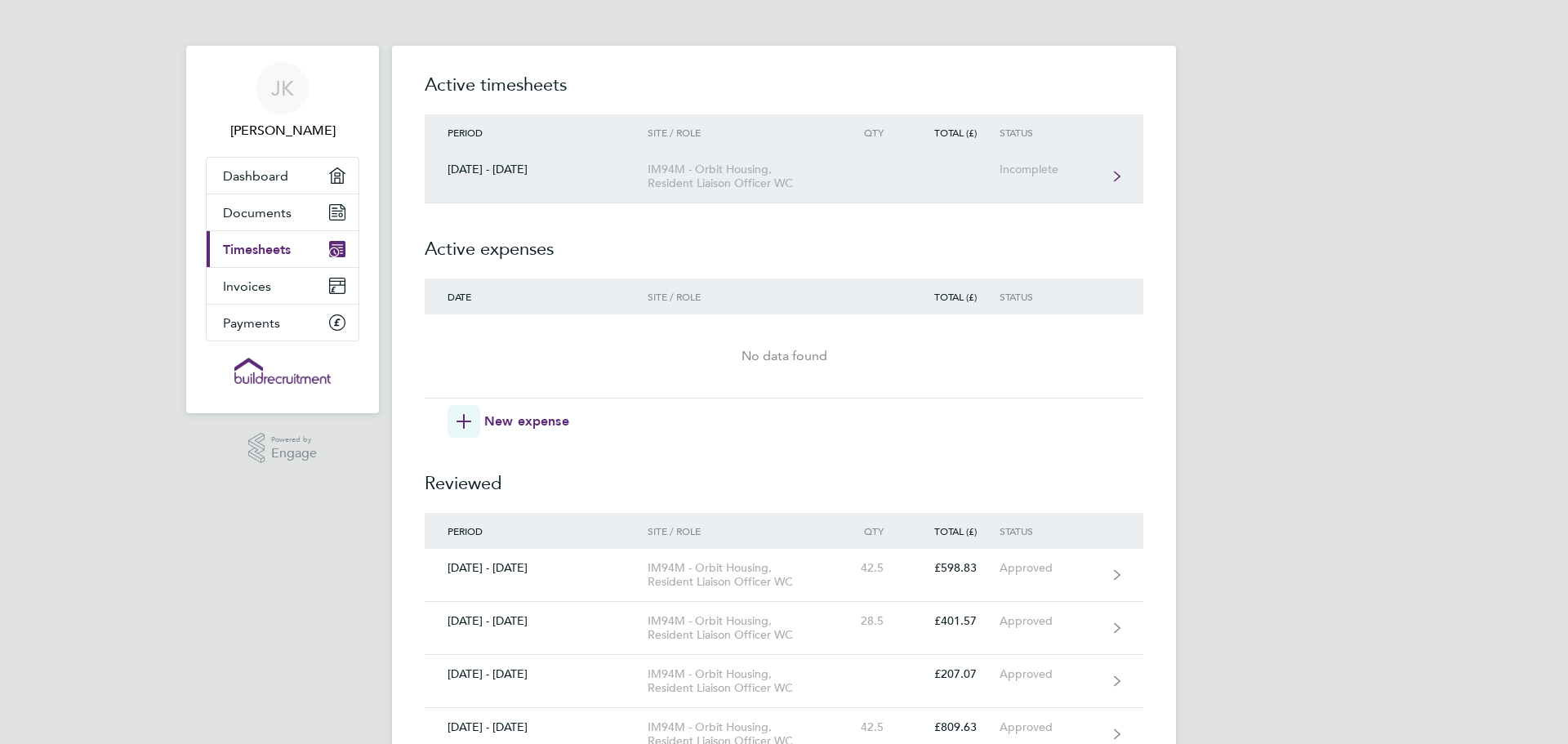
click at [742, 172] on div "IM94M - Orbit Housing, Resident Liaison Officer WC" at bounding box center [741, 176] width 187 height 27
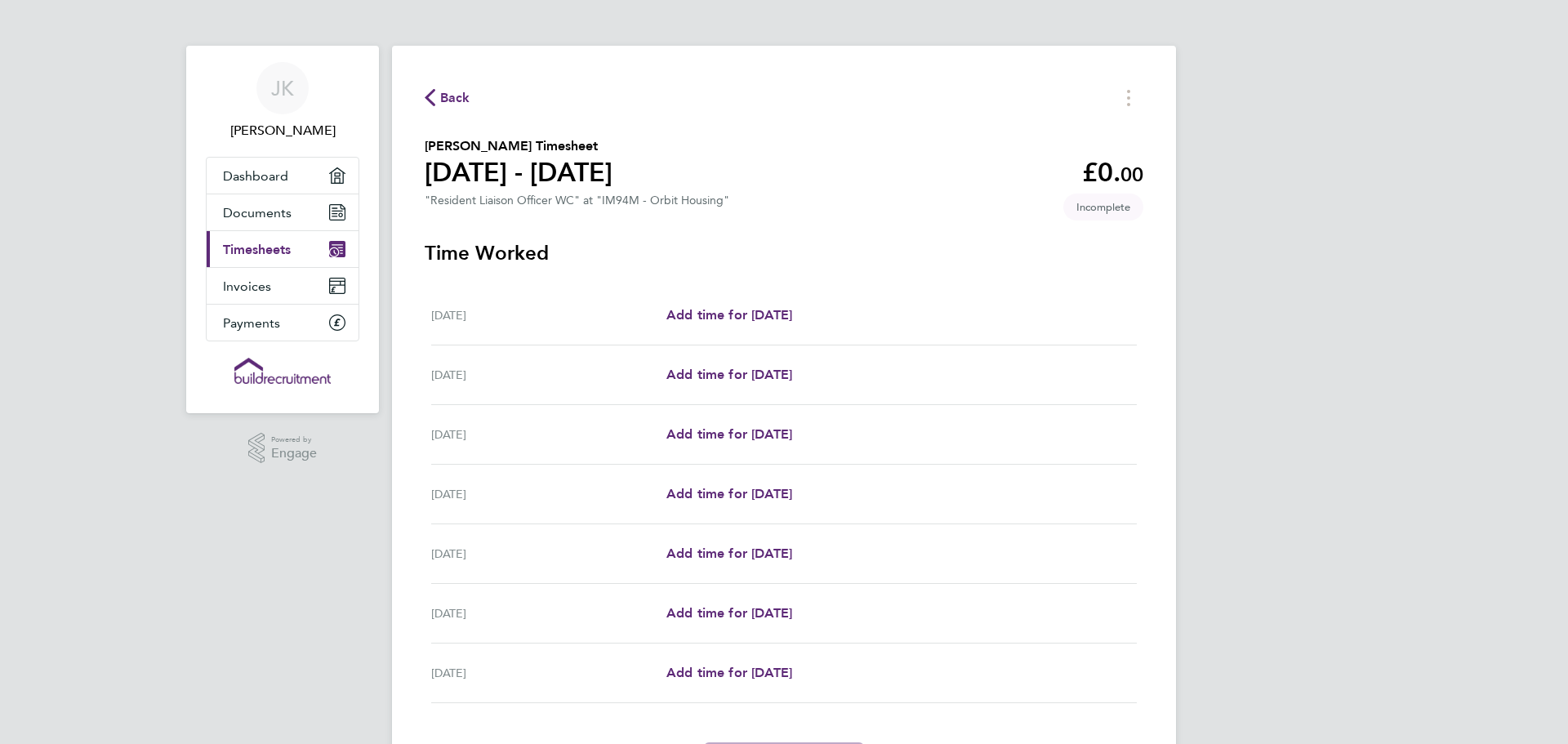
click at [445, 90] on span "Back" at bounding box center [455, 97] width 30 height 20
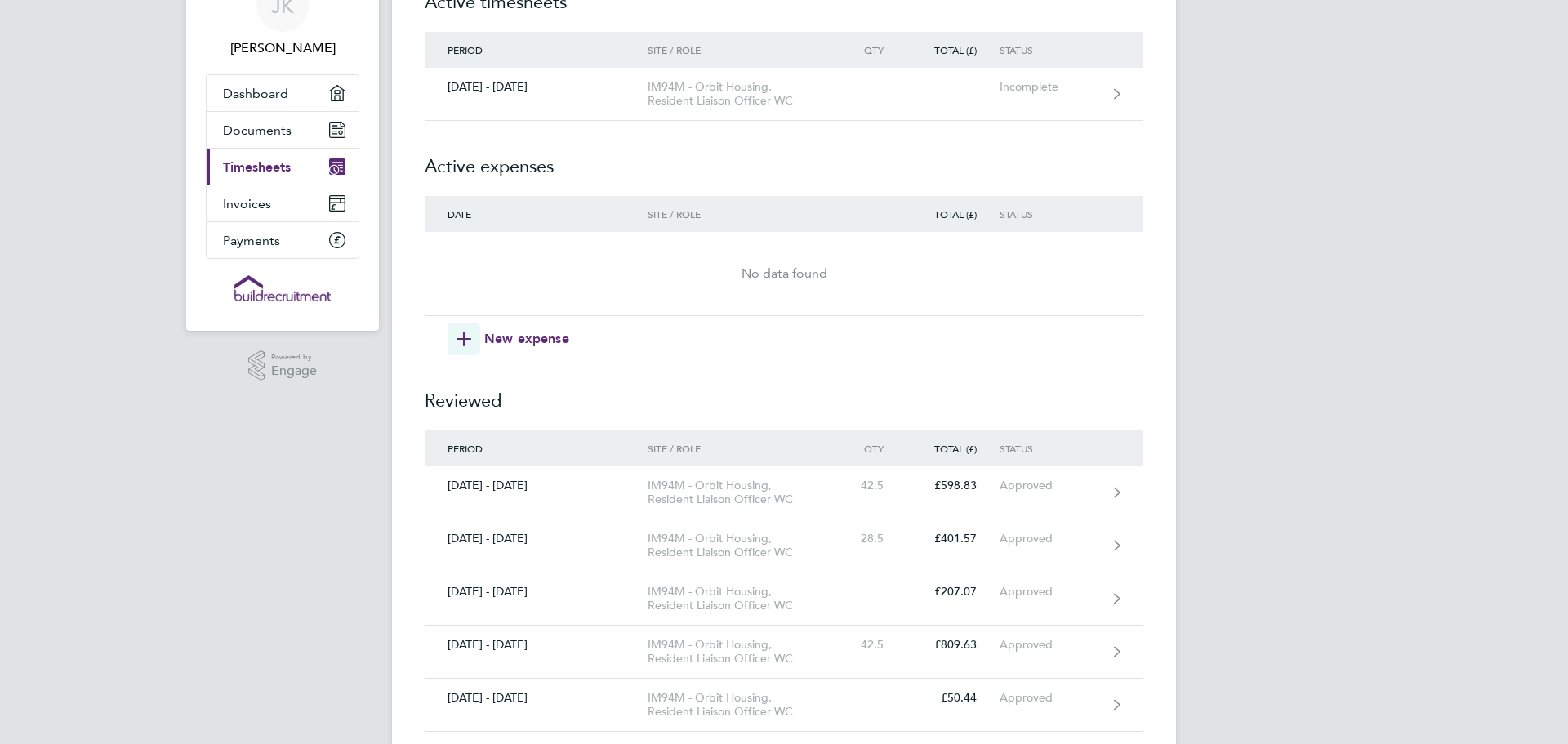
scroll to position [235, 0]
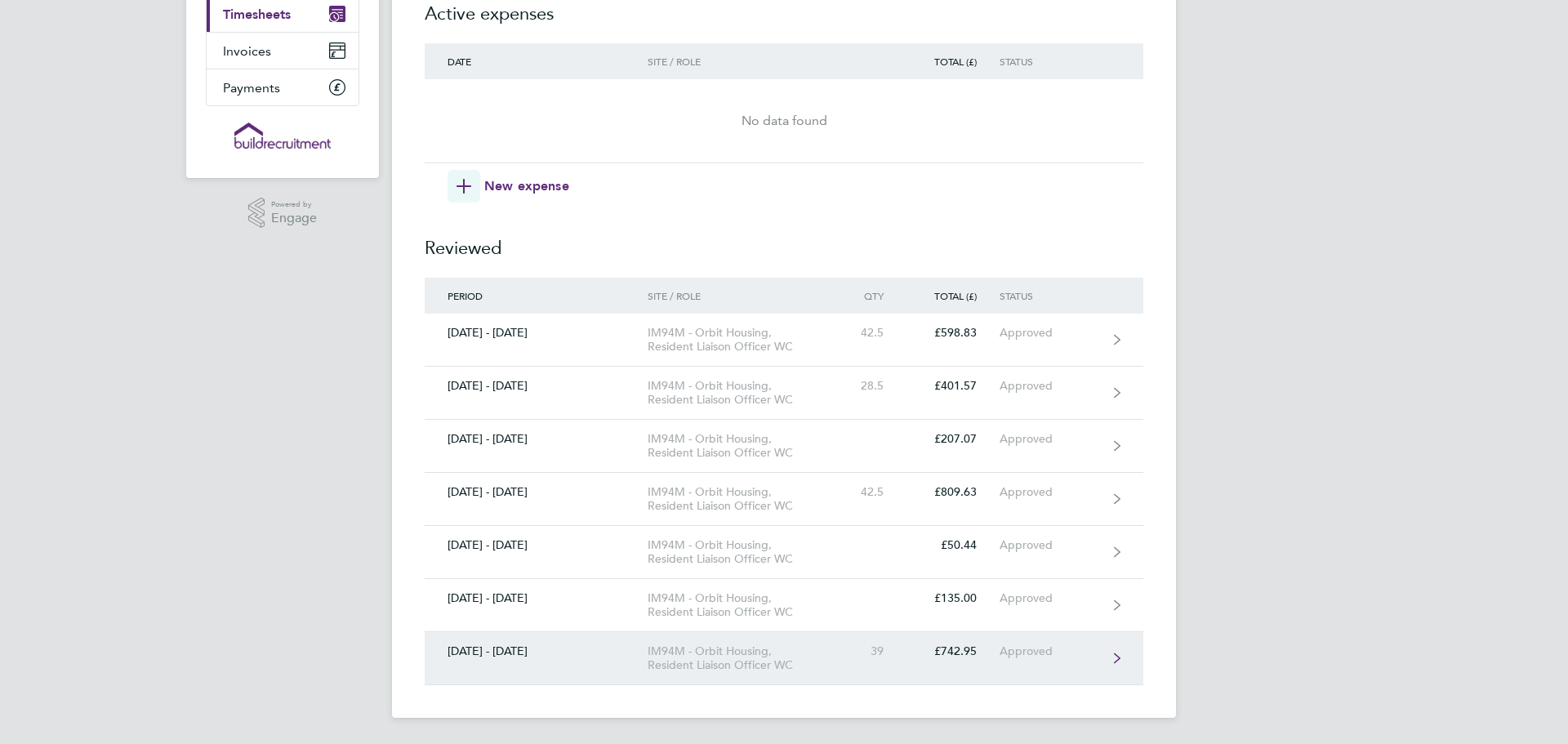
click at [926, 659] on link "[DATE] - [DATE] IM94M - Orbit Housing, Resident Liaison Officer WC 39 £742.95 A…" at bounding box center [784, 659] width 719 height 53
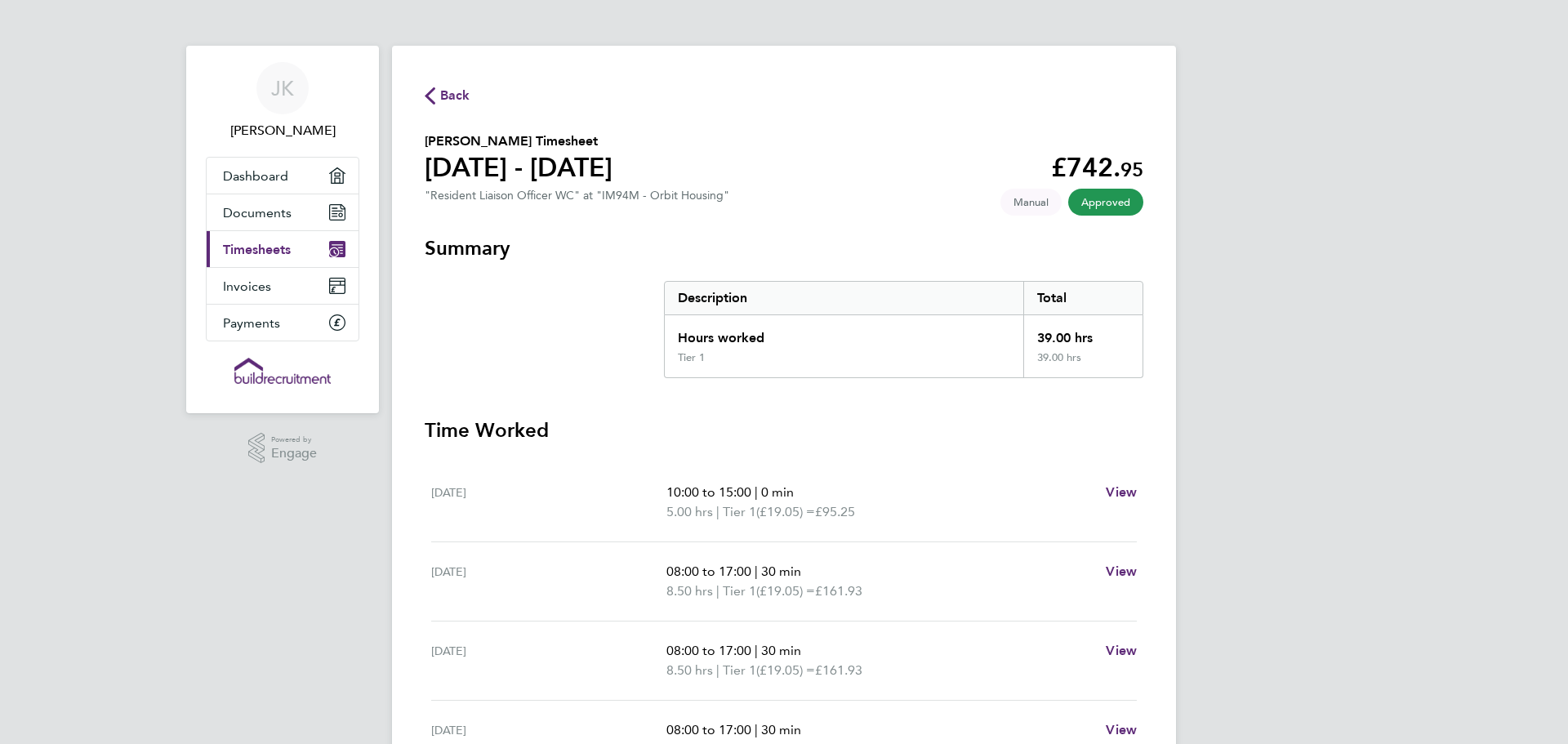
click at [431, 90] on icon "button" at bounding box center [430, 96] width 10 height 17
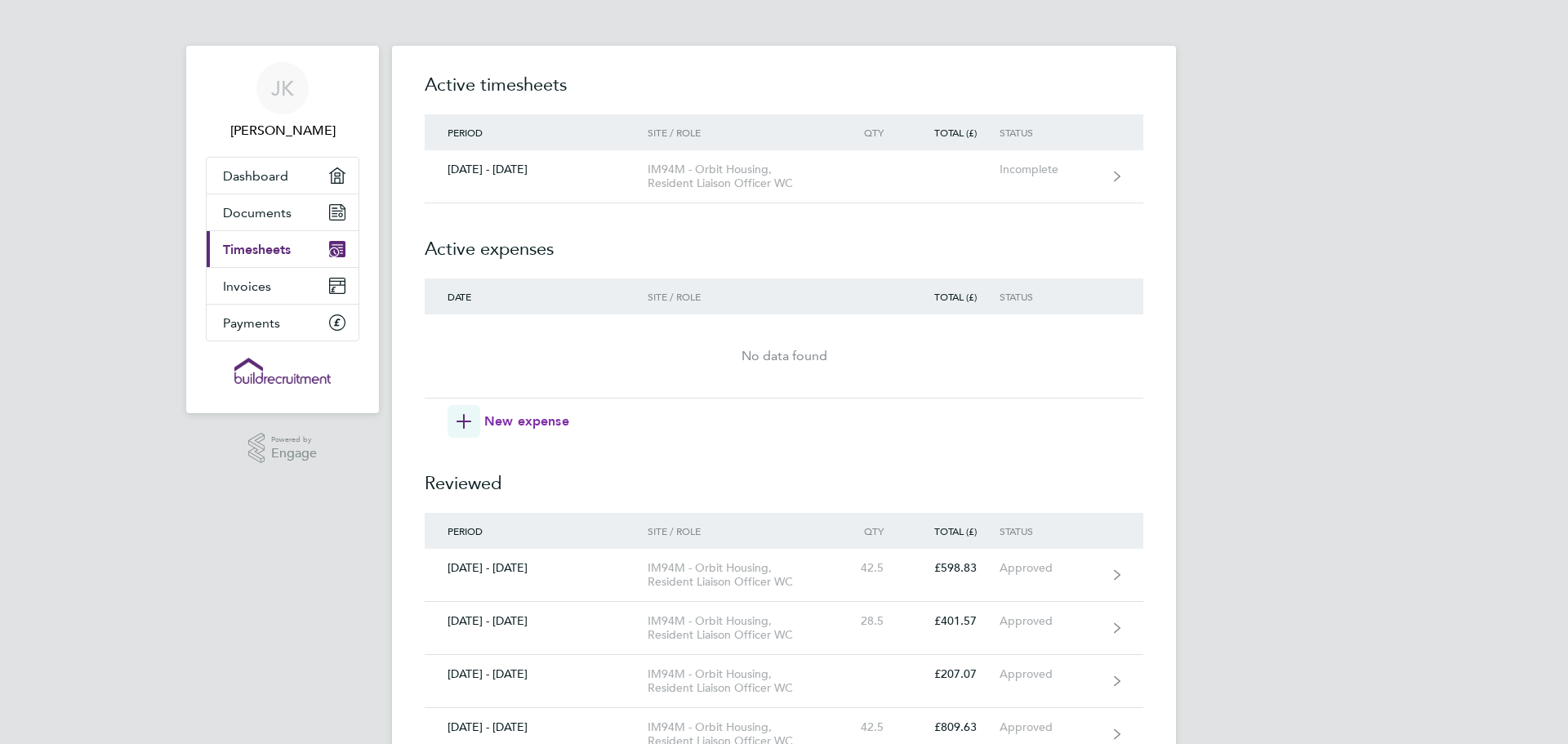
click at [462, 409] on span "button" at bounding box center [464, 421] width 32 height 32
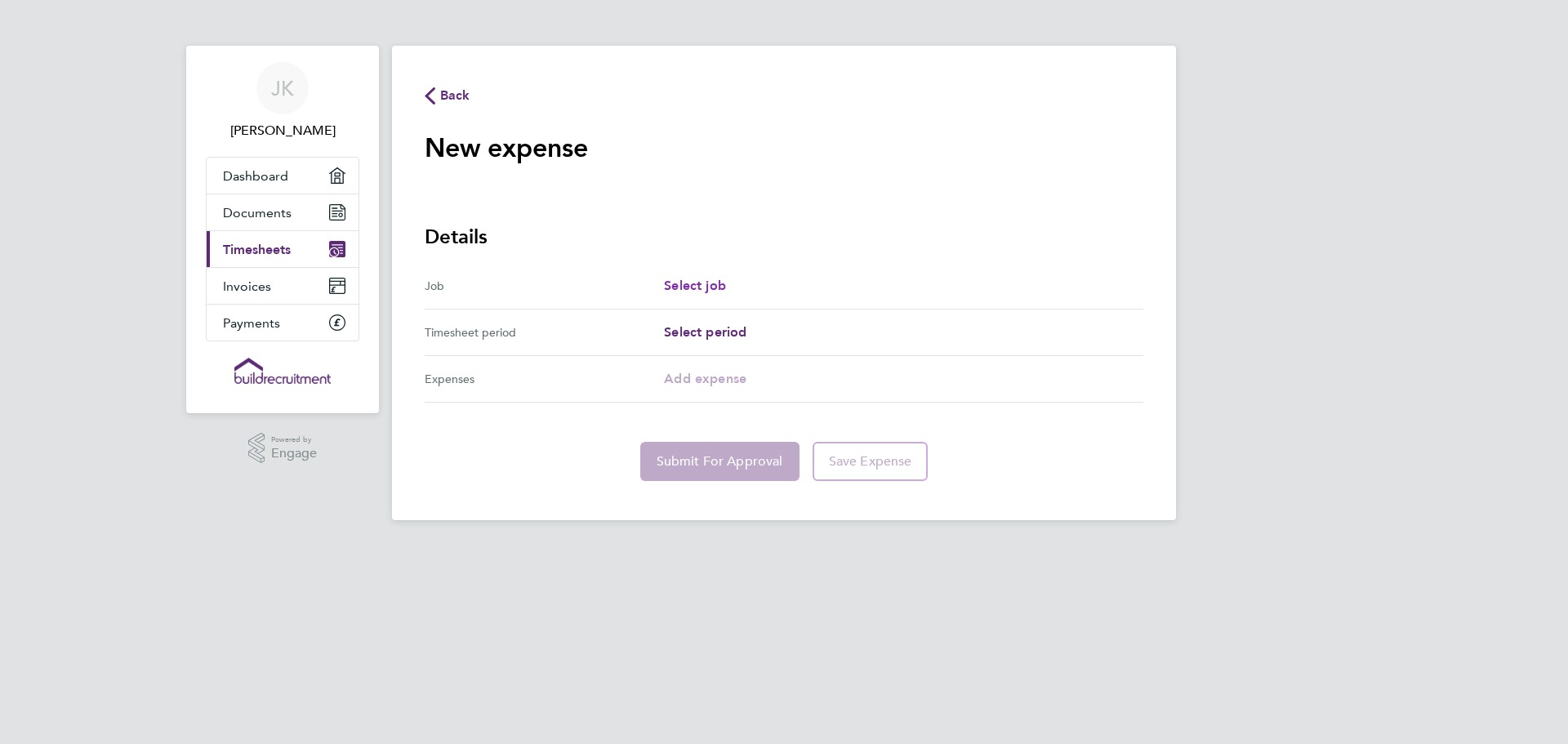
click at [687, 277] on link "Select job" at bounding box center [695, 285] width 62 height 20
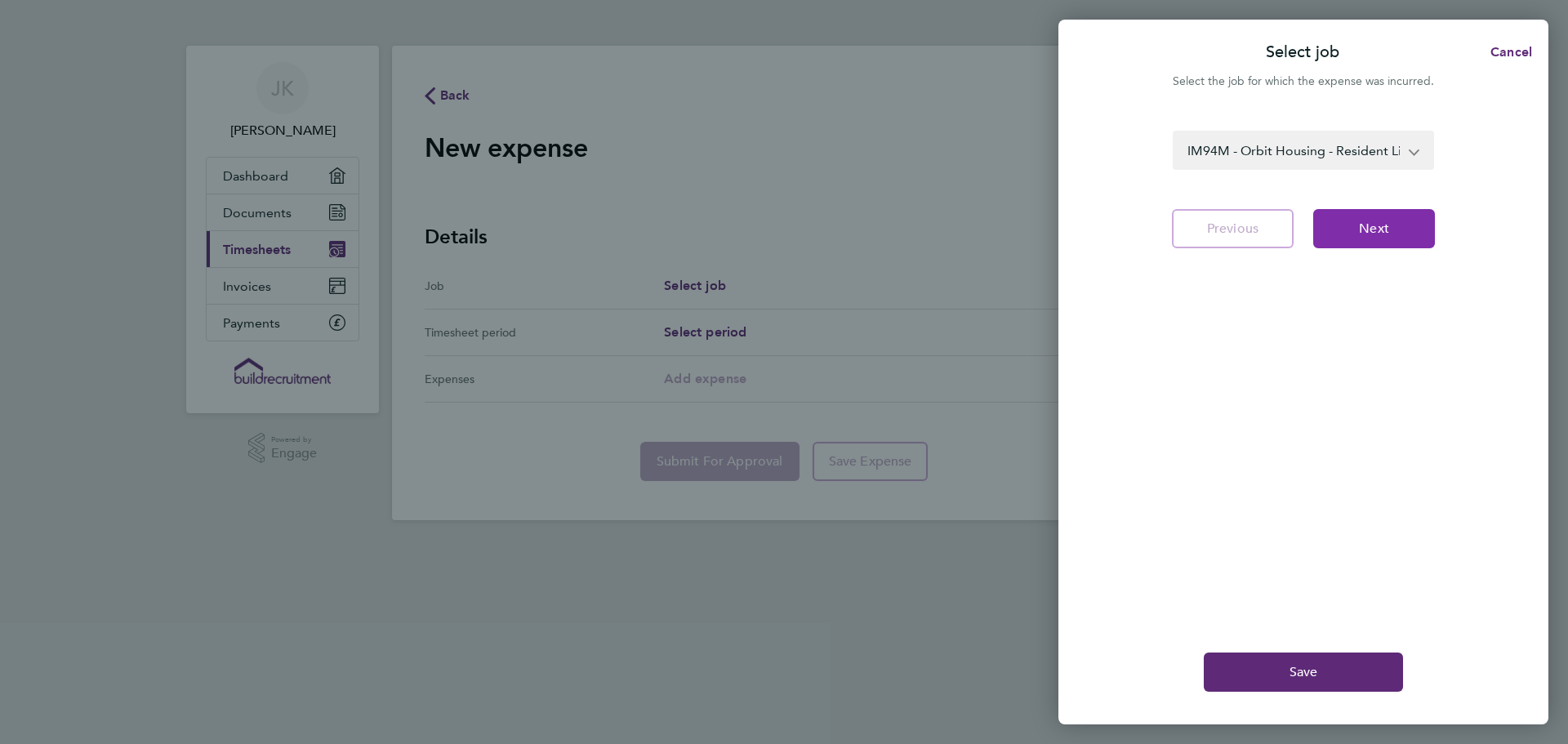
click at [1369, 230] on span "Next" at bounding box center [1374, 228] width 30 height 16
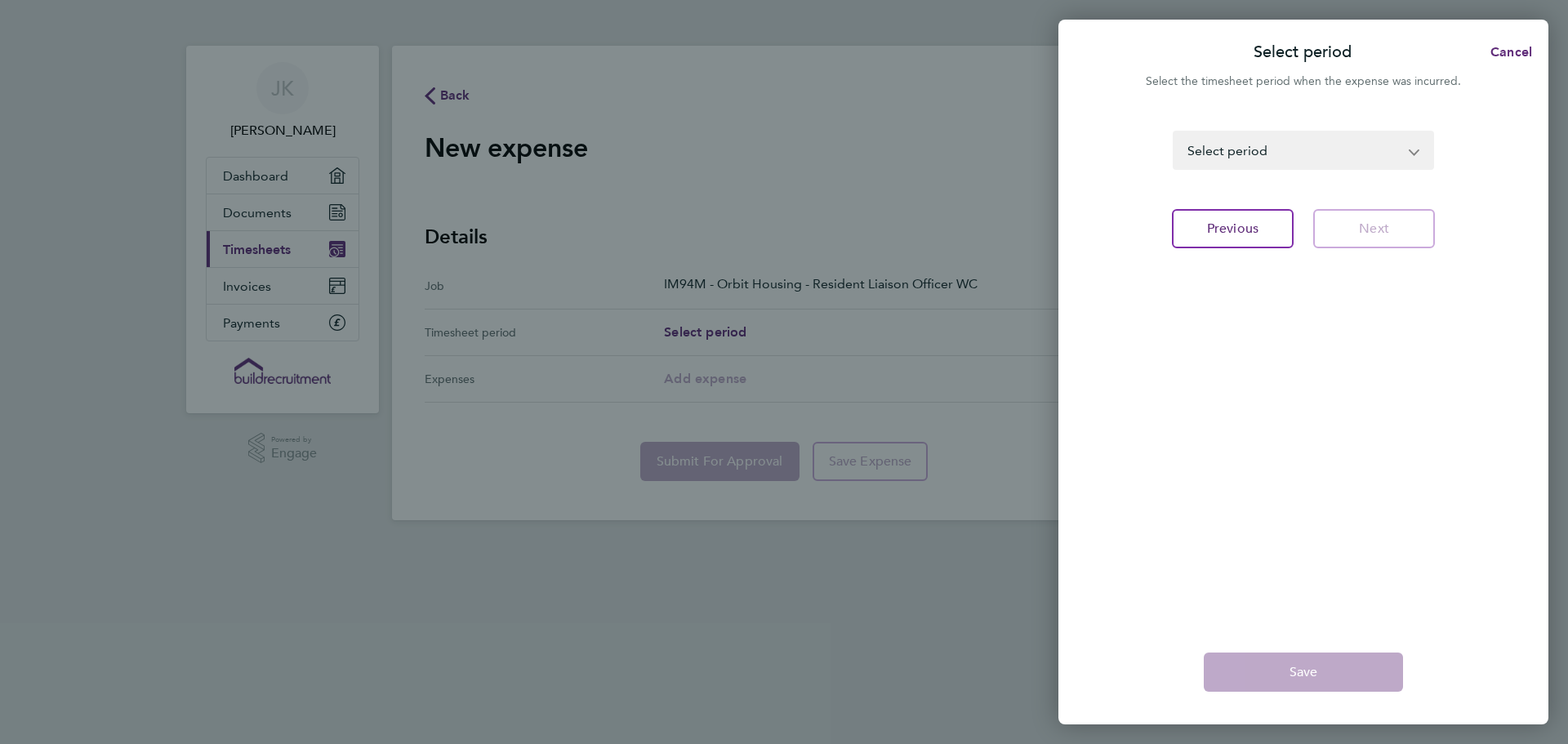
click at [1305, 144] on select "[DATE] - [DATE] [DATE] - [DATE] [DATE] - [DATE] [DATE] - [DATE] [DATE] - [DATE]…" at bounding box center [1294, 150] width 238 height 36
select select "0: Object"
click at [1175, 132] on select "[DATE] - [DATE] [DATE] - [DATE] [DATE] - [DATE] [DATE] - [DATE] [DATE] - [DATE]…" at bounding box center [1294, 150] width 238 height 36
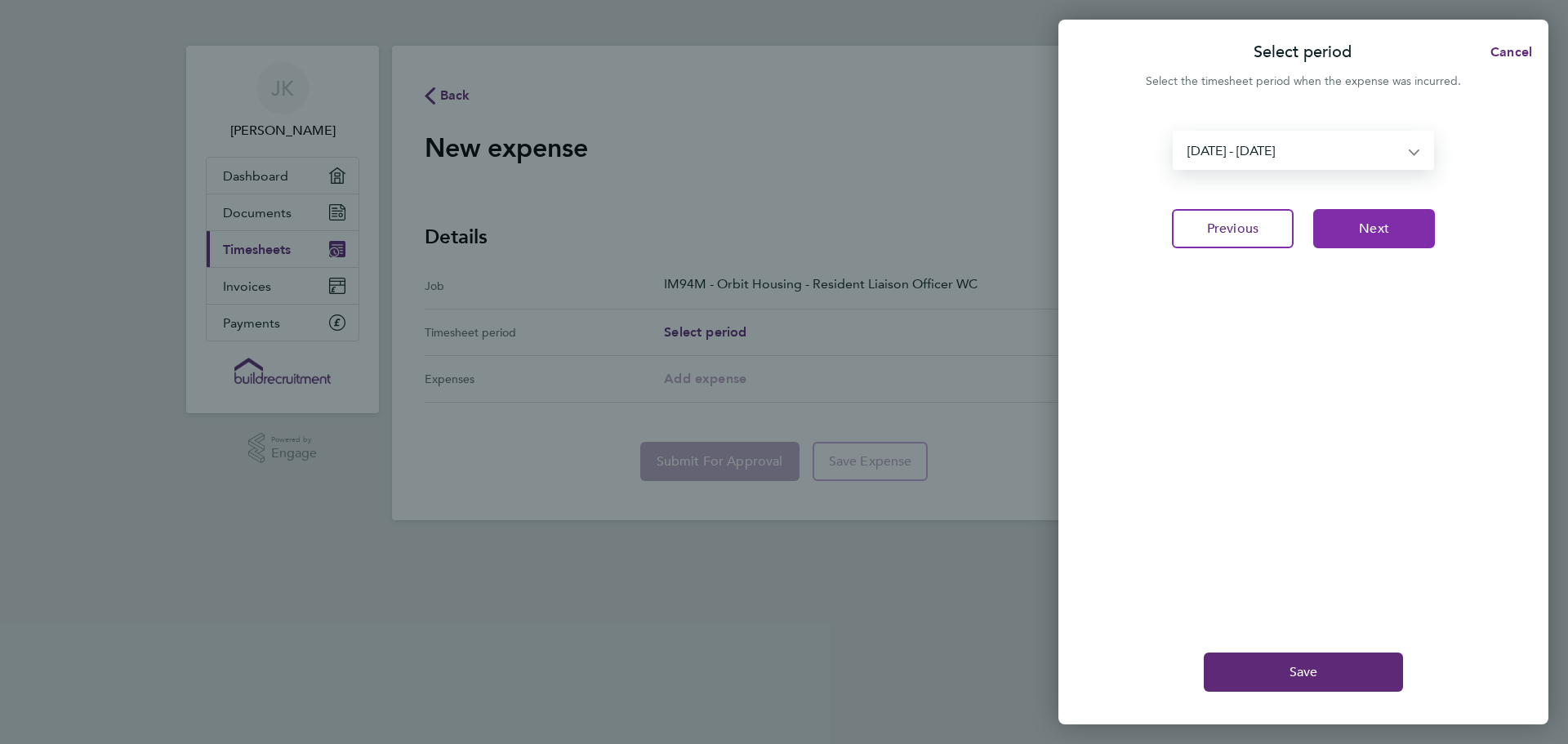
click at [1354, 232] on button "Next" at bounding box center [1374, 229] width 121 height 39
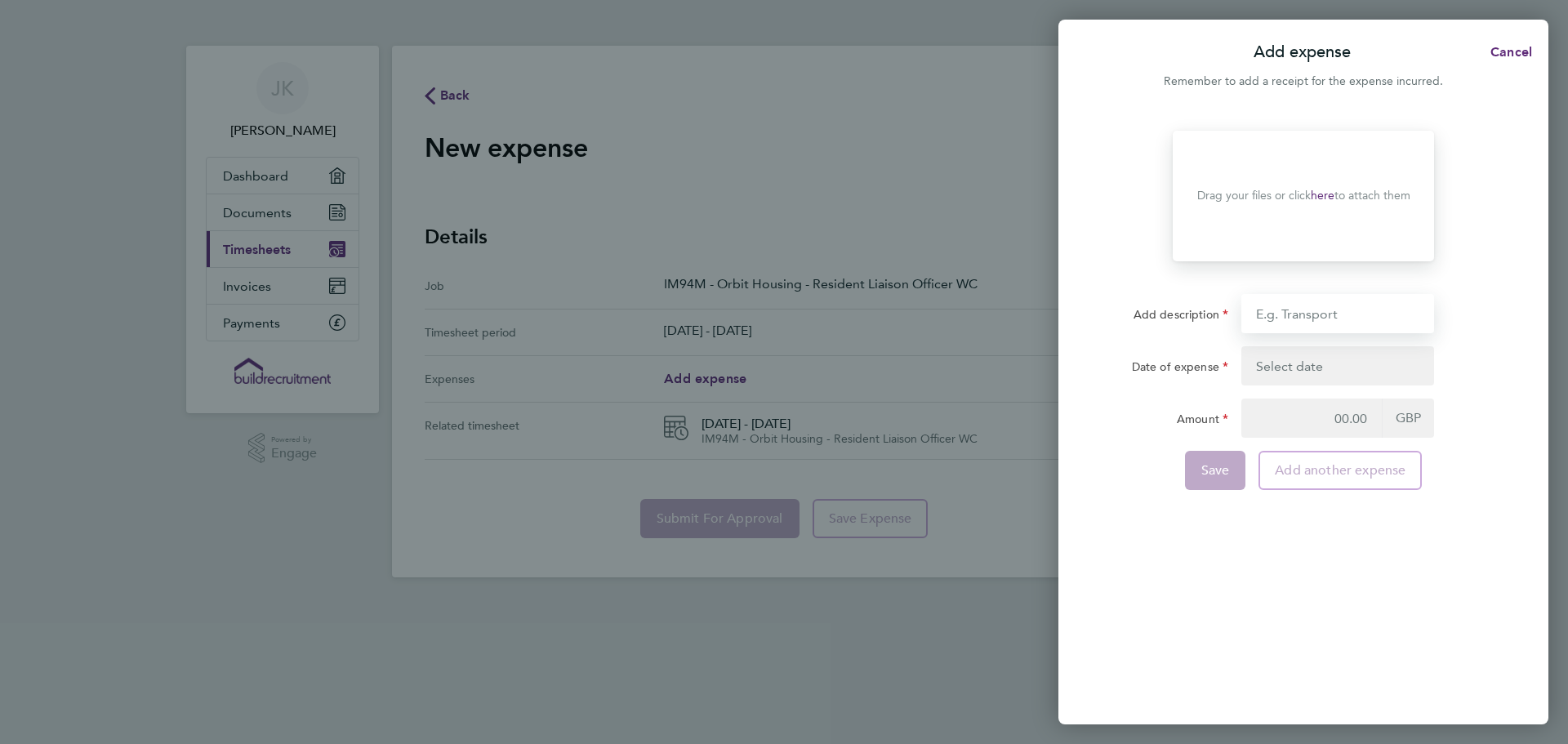
click at [1336, 314] on input "Add description" at bounding box center [1338, 313] width 193 height 39
type input "car millage from [DATE] to [DATE]"
click at [1364, 366] on button "button" at bounding box center [1338, 366] width 193 height 39
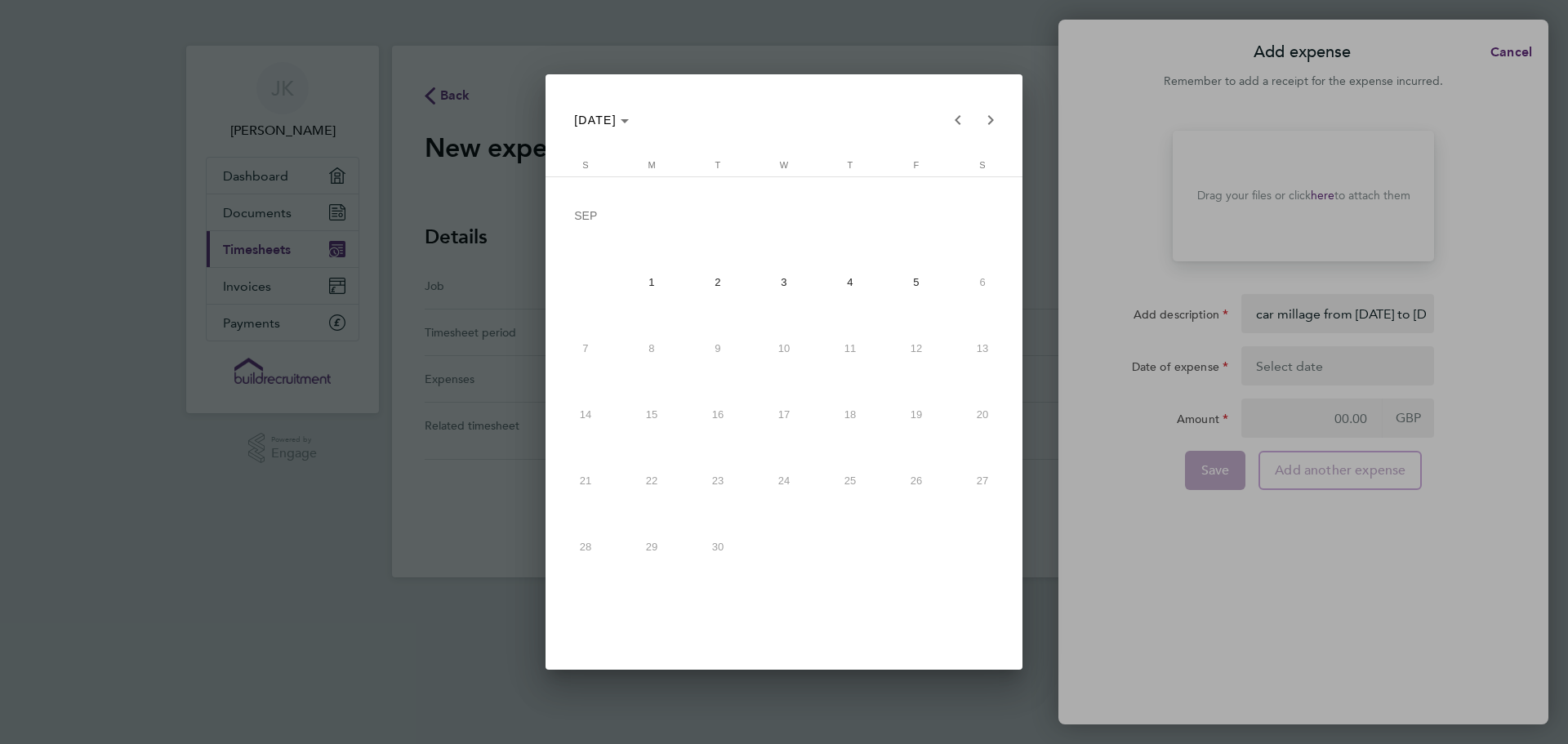
click at [651, 292] on span "1" at bounding box center [652, 282] width 60 height 60
type input "[DATE]"
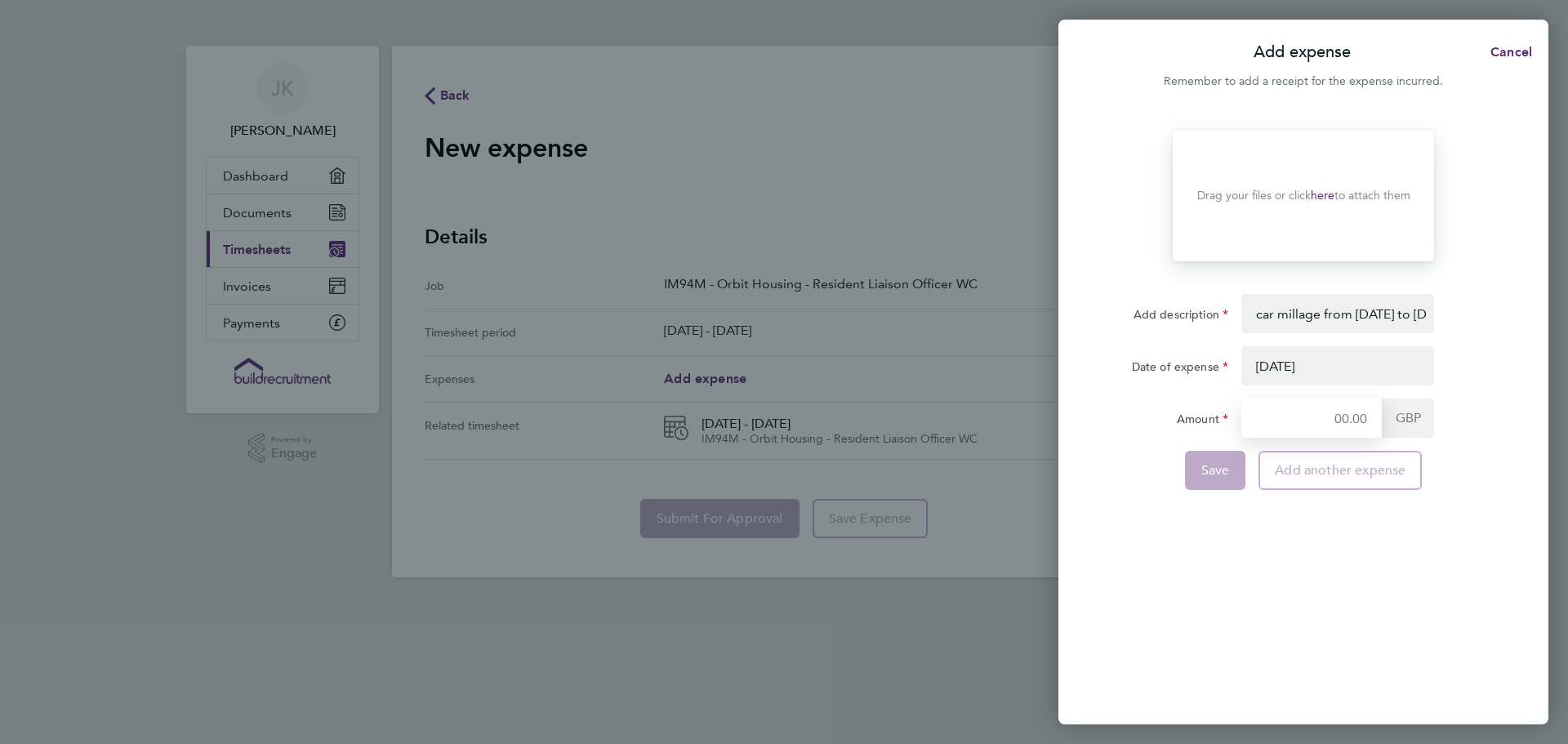
drag, startPoint x: 1301, startPoint y: 423, endPoint x: 1346, endPoint y: 420, distance: 45.1
click at [1304, 422] on input "Amount" at bounding box center [1312, 418] width 140 height 39
type input "135.00"
click at [1321, 159] on div "Drag your files or click here to attach them" at bounding box center [1304, 196] width 261 height 131
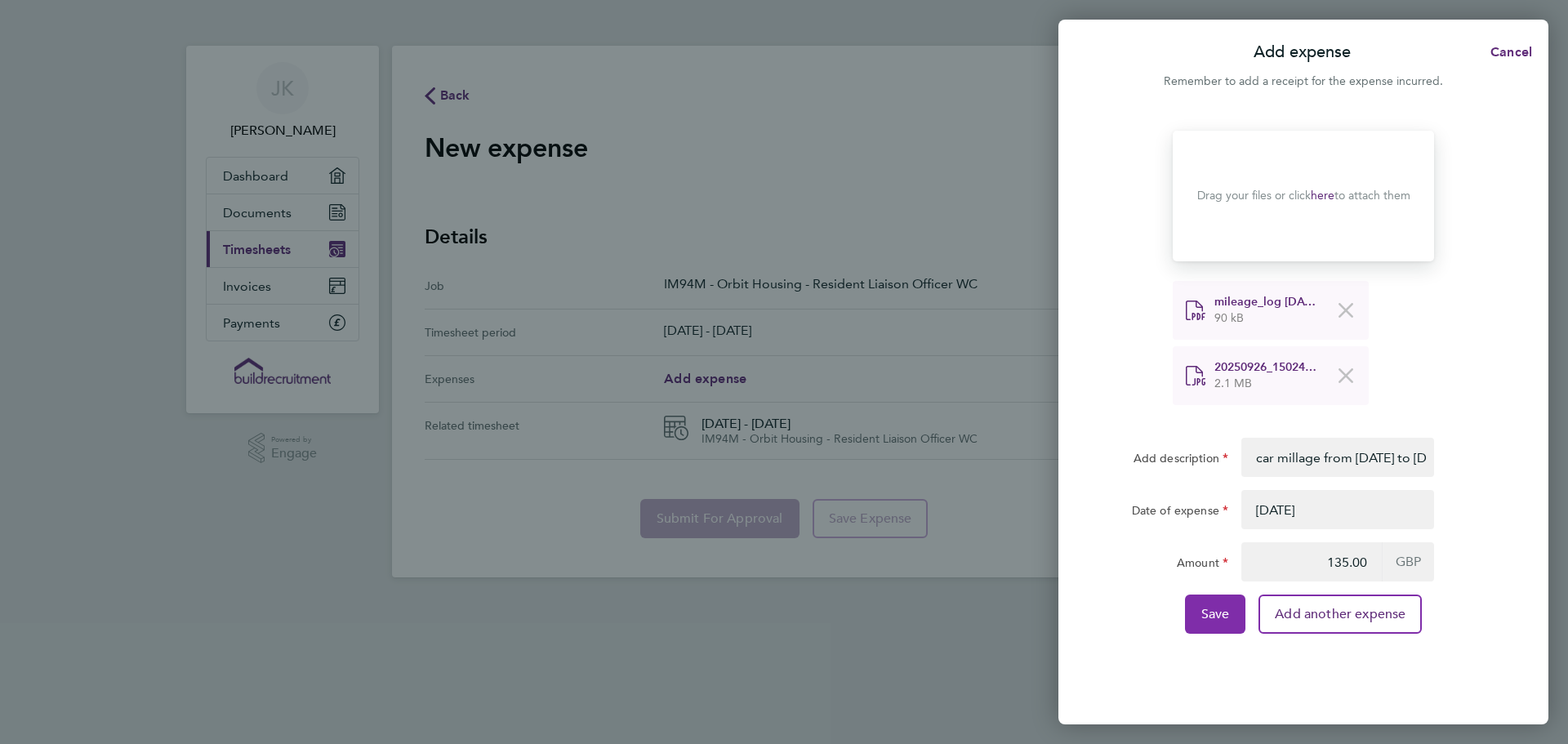
click at [1217, 608] on span "Save" at bounding box center [1215, 613] width 28 height 16
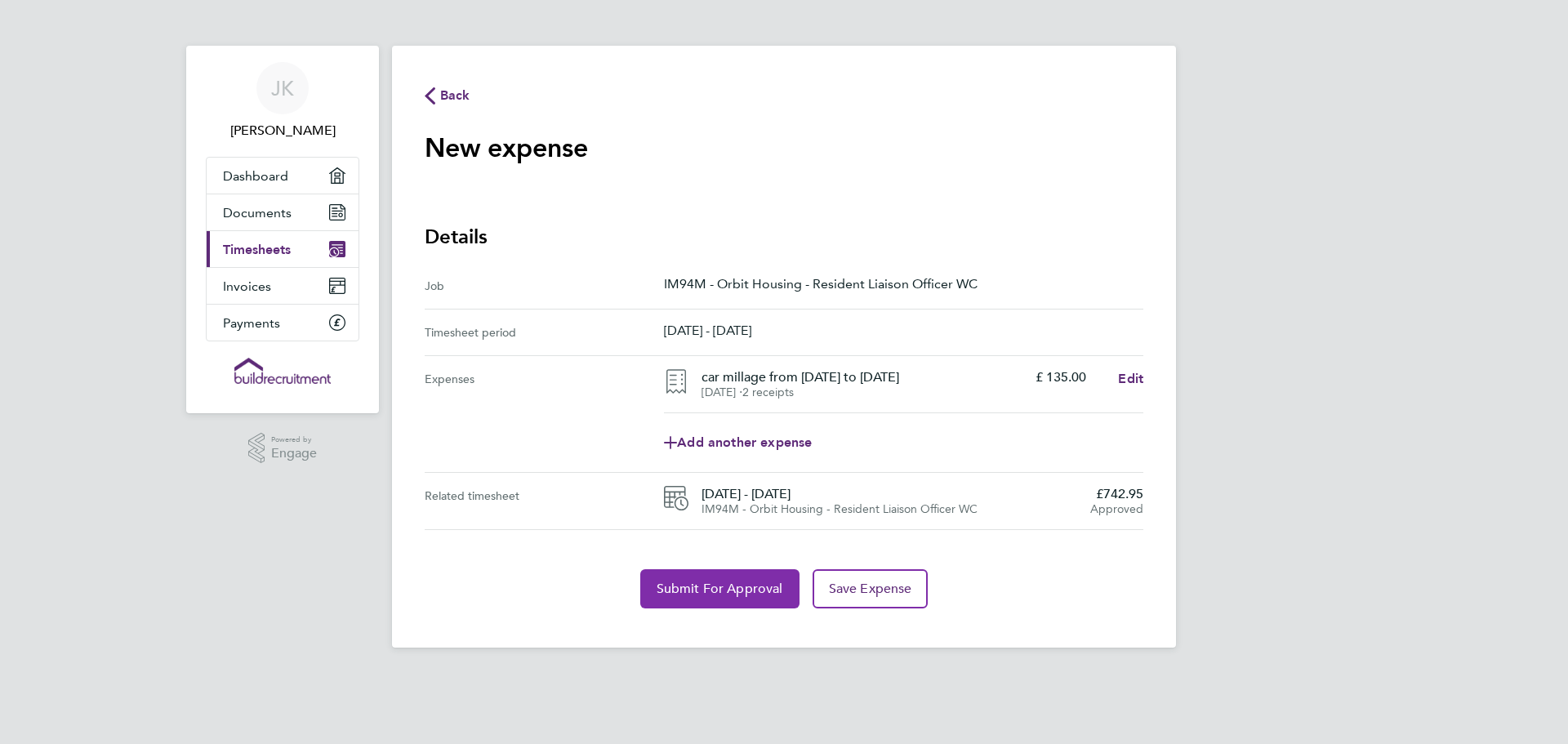
click at [749, 589] on span "Submit For Approval" at bounding box center [720, 589] width 126 height 16
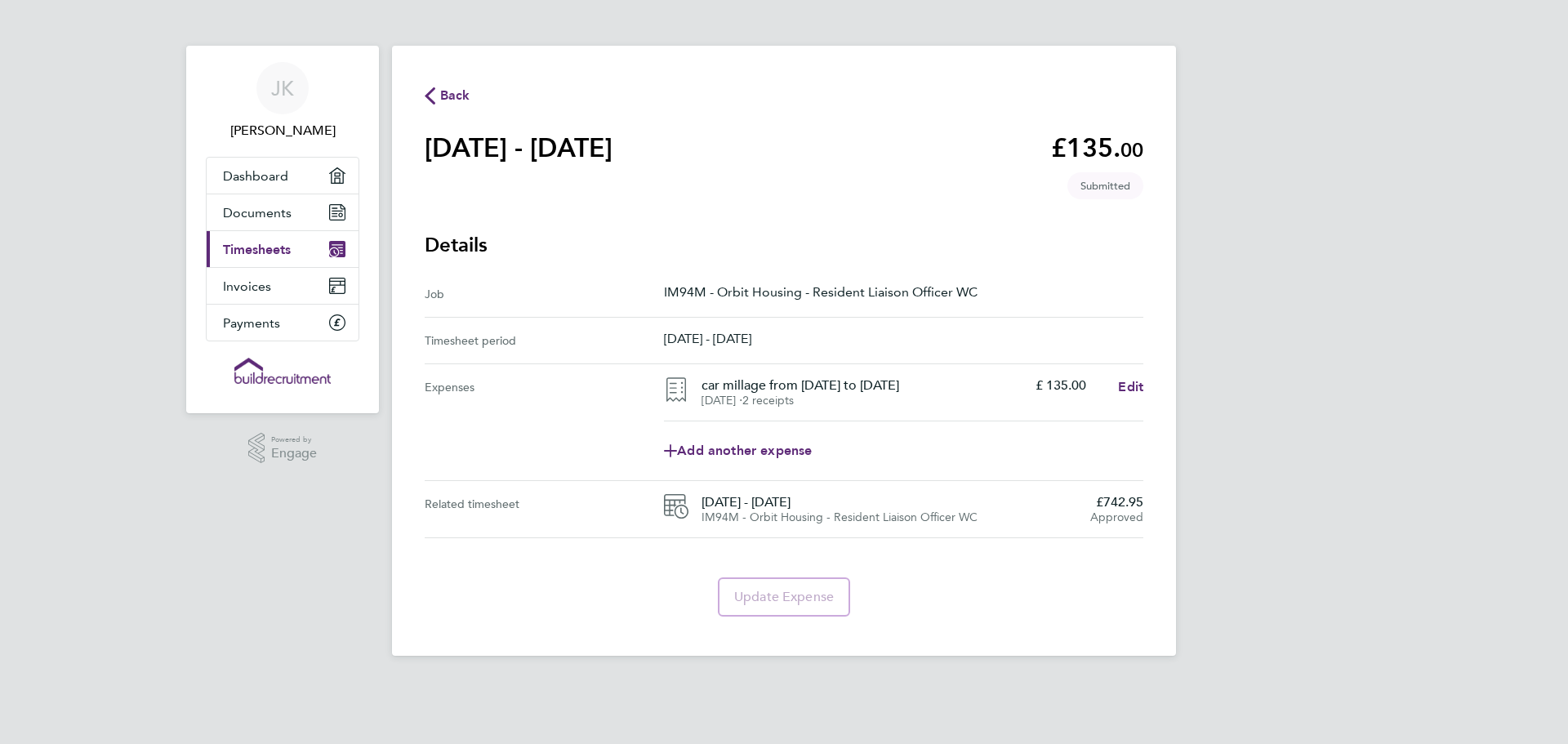
click at [283, 244] on span "Timesheets" at bounding box center [256, 249] width 68 height 15
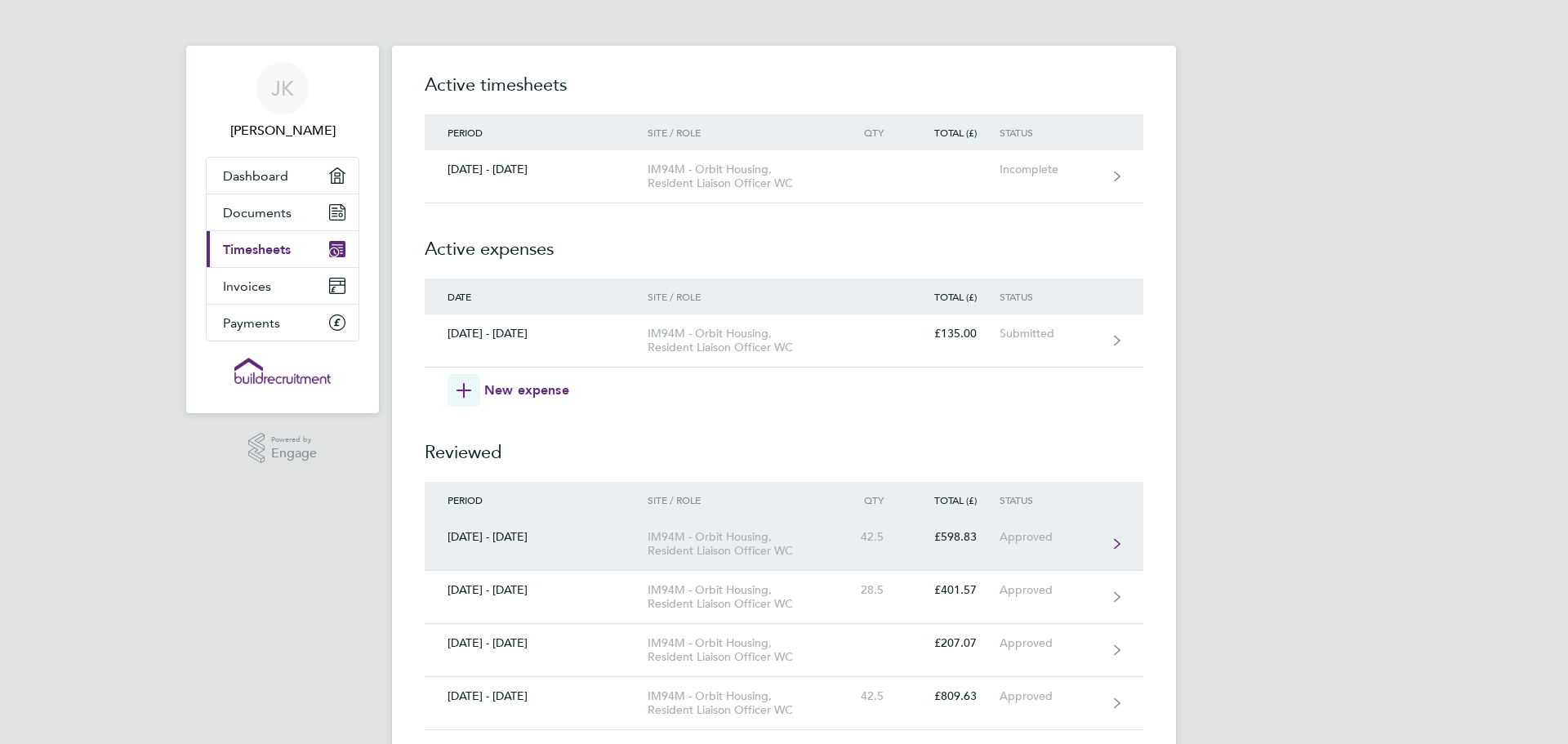
click at [925, 526] on link "[DATE] - [DATE] IM94M - Orbit Housing, Resident Liaison Officer WC 42.5 £598.83…" at bounding box center [784, 544] width 719 height 53
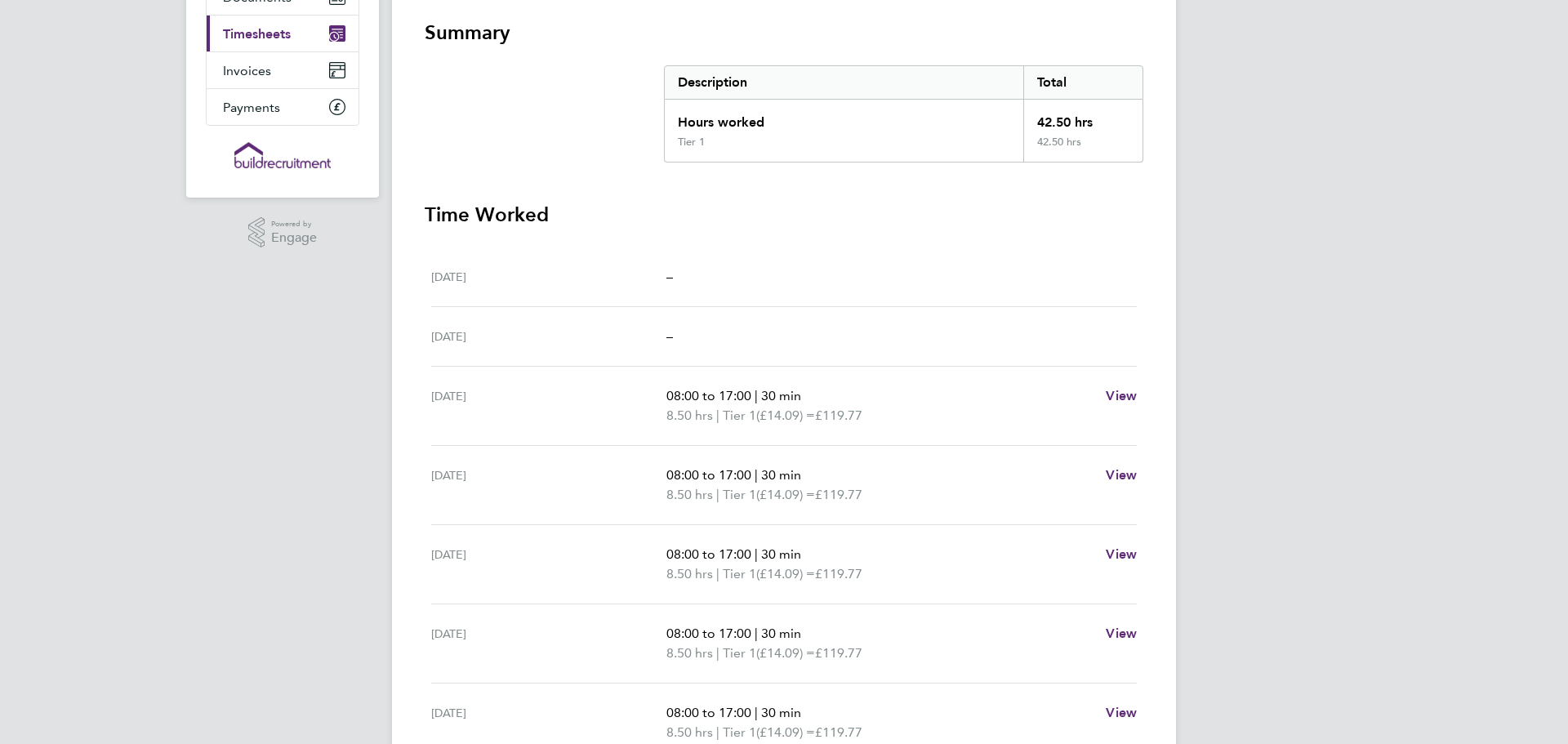
scroll to position [300, 0]
